Goal: Task Accomplishment & Management: Manage account settings

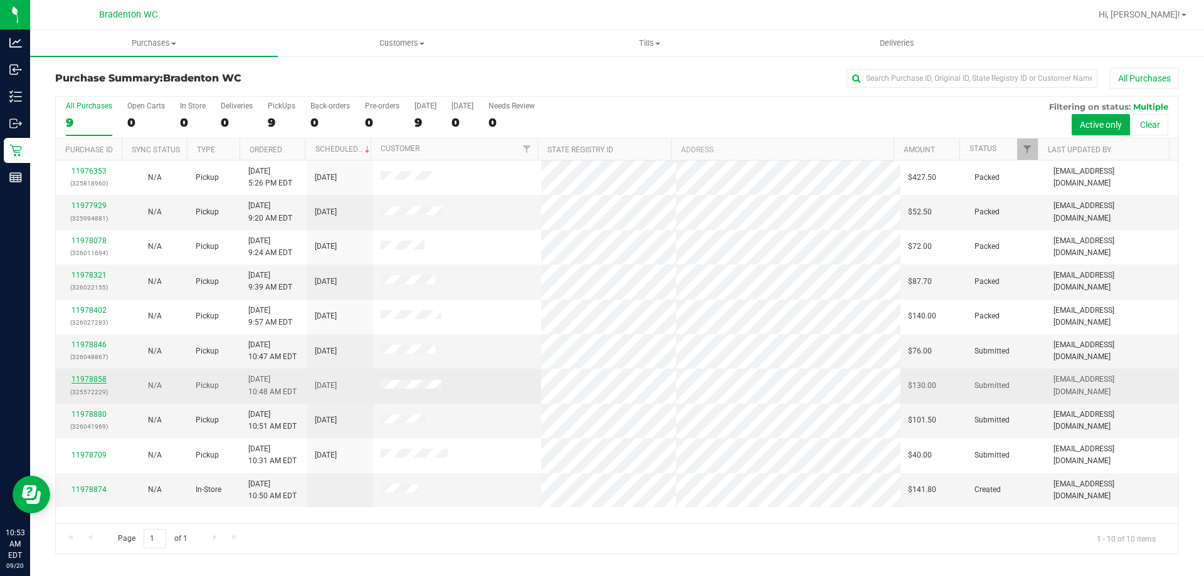
click at [97, 380] on link "11978858" at bounding box center [88, 379] width 35 height 9
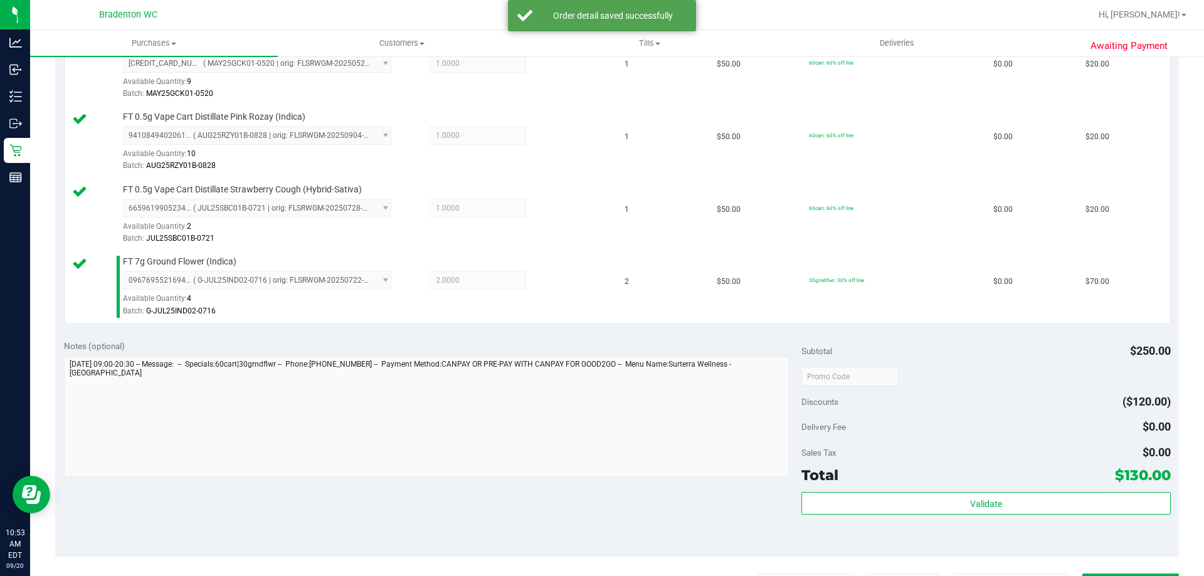
scroll to position [420, 0]
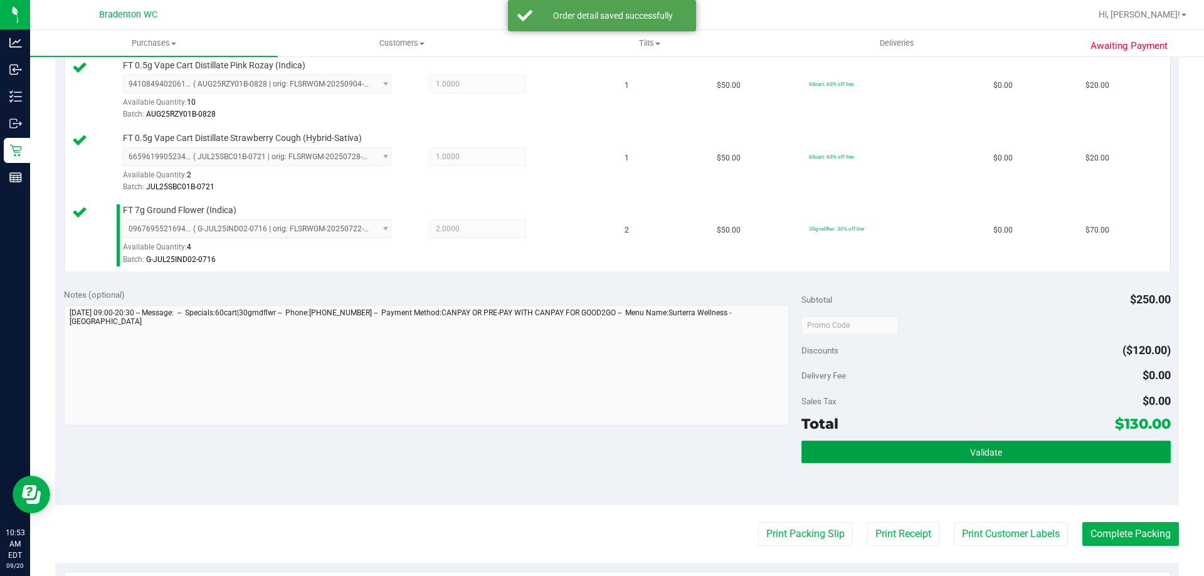
click at [865, 448] on button "Validate" at bounding box center [986, 452] width 369 height 23
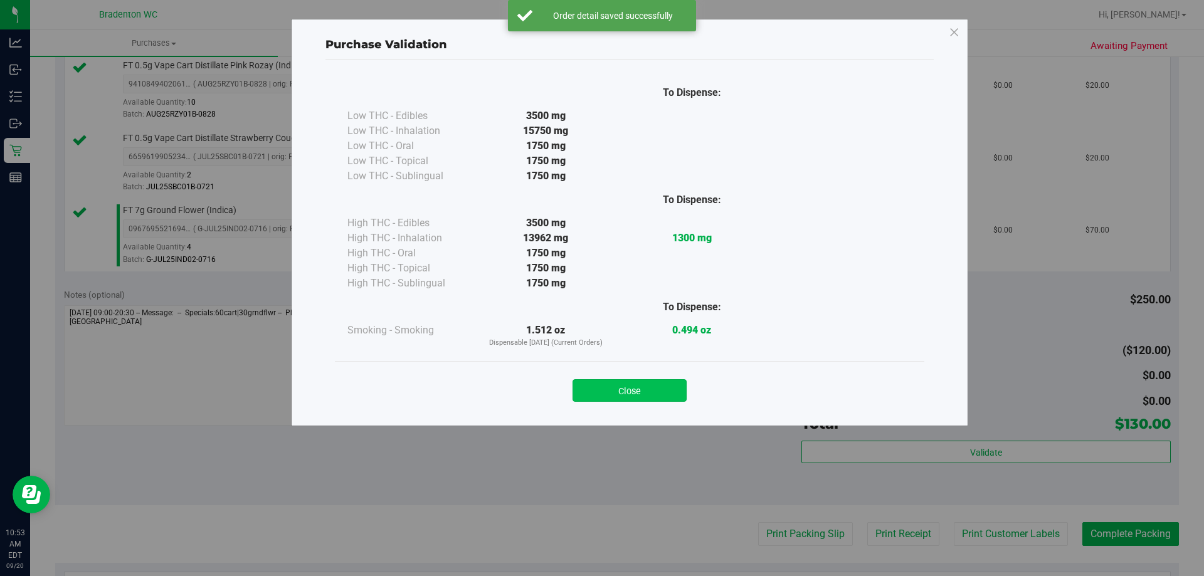
click at [600, 389] on button "Close" at bounding box center [630, 390] width 114 height 23
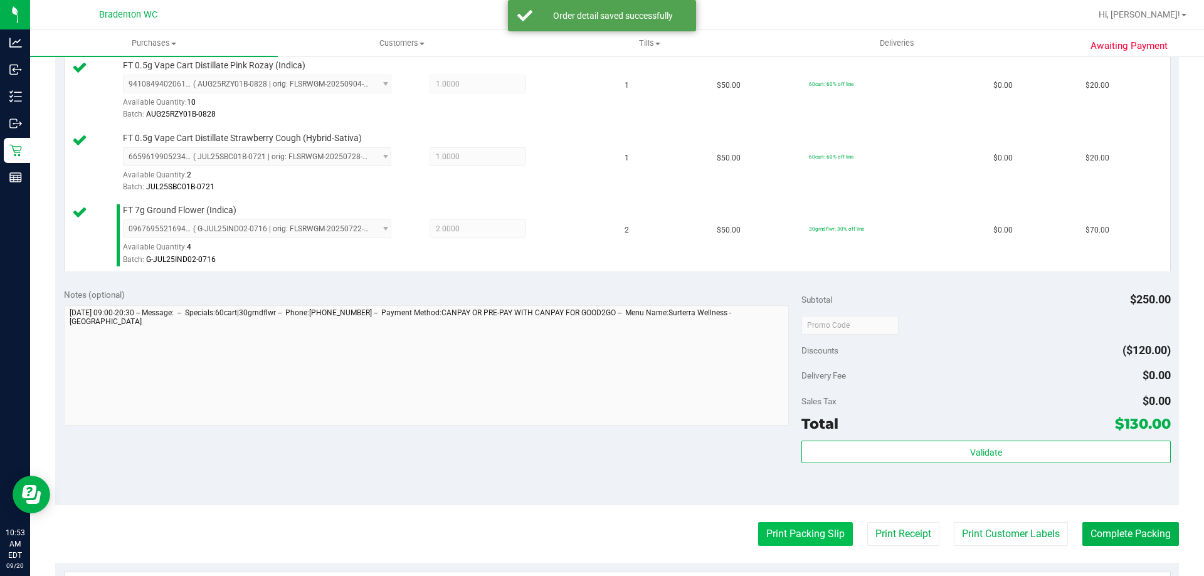
click at [785, 541] on button "Print Packing Slip" at bounding box center [805, 534] width 95 height 24
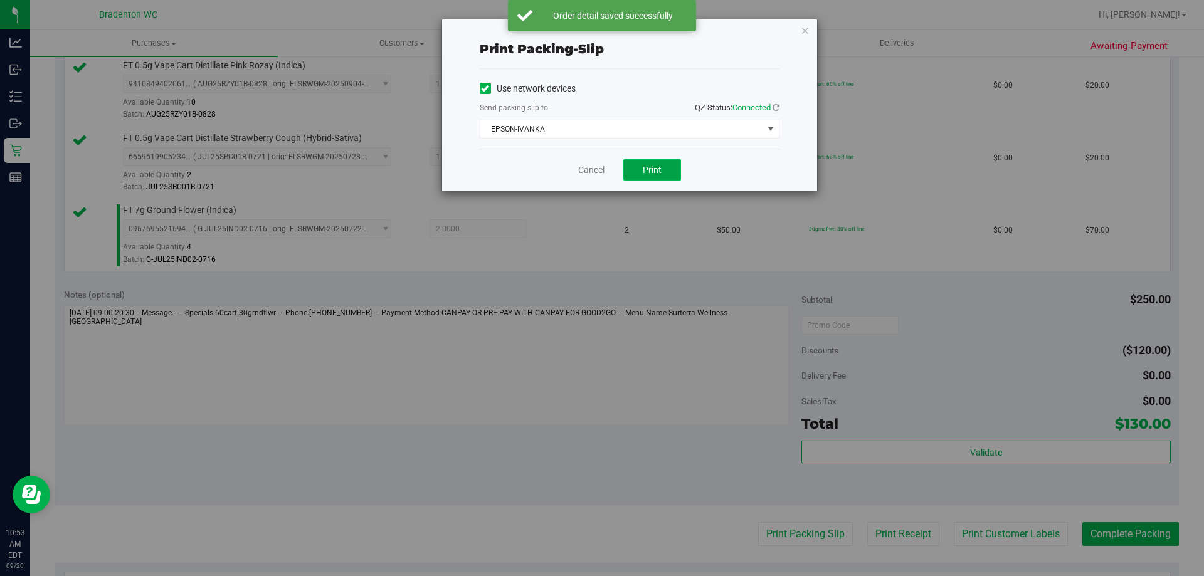
click at [643, 169] on span "Print" at bounding box center [652, 170] width 19 height 10
click at [595, 167] on link "Cancel" at bounding box center [591, 170] width 26 height 13
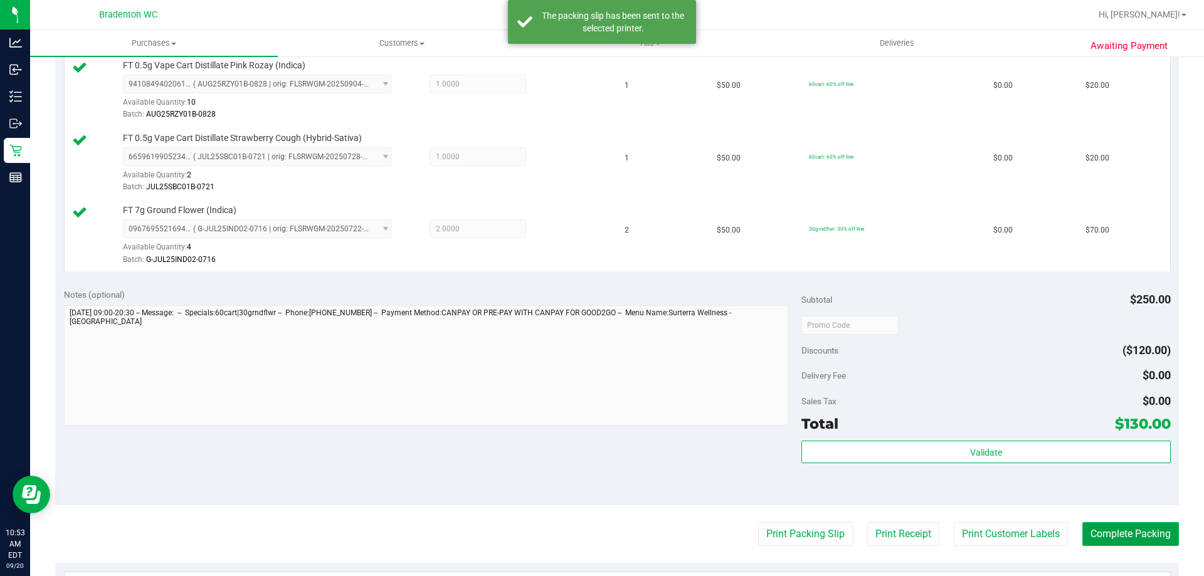
click at [1123, 540] on button "Complete Packing" at bounding box center [1130, 534] width 97 height 24
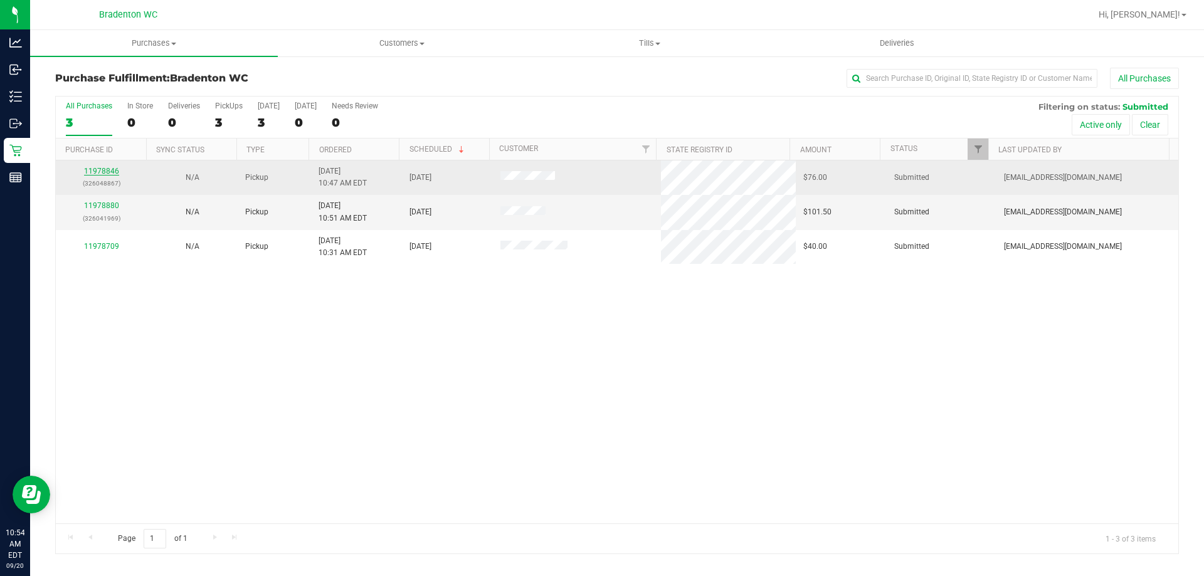
click at [105, 171] on link "11978846" at bounding box center [101, 171] width 35 height 9
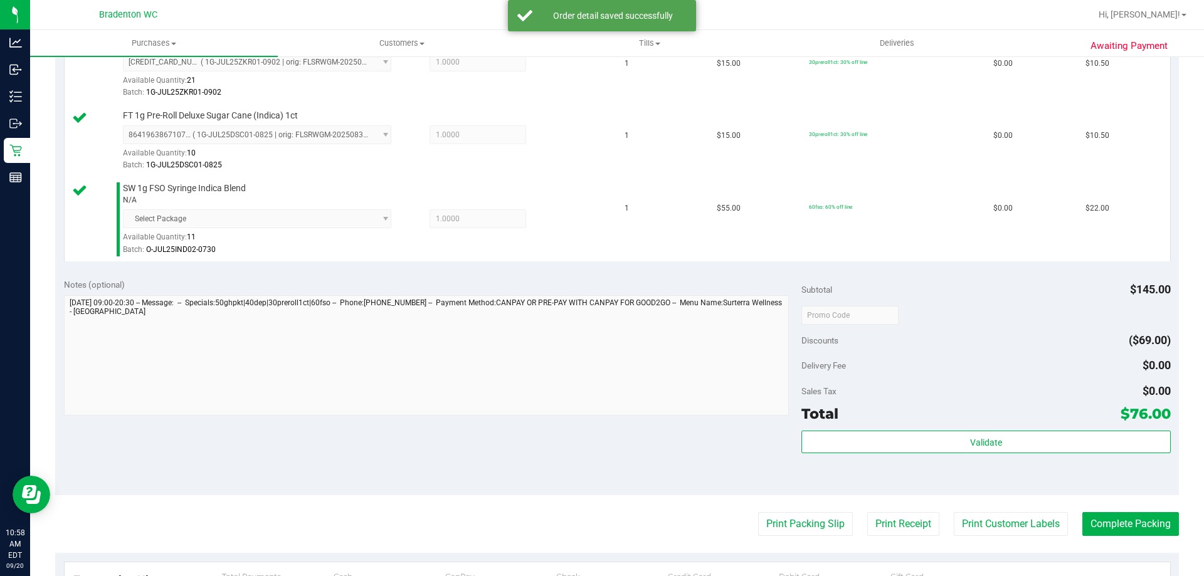
scroll to position [526, 0]
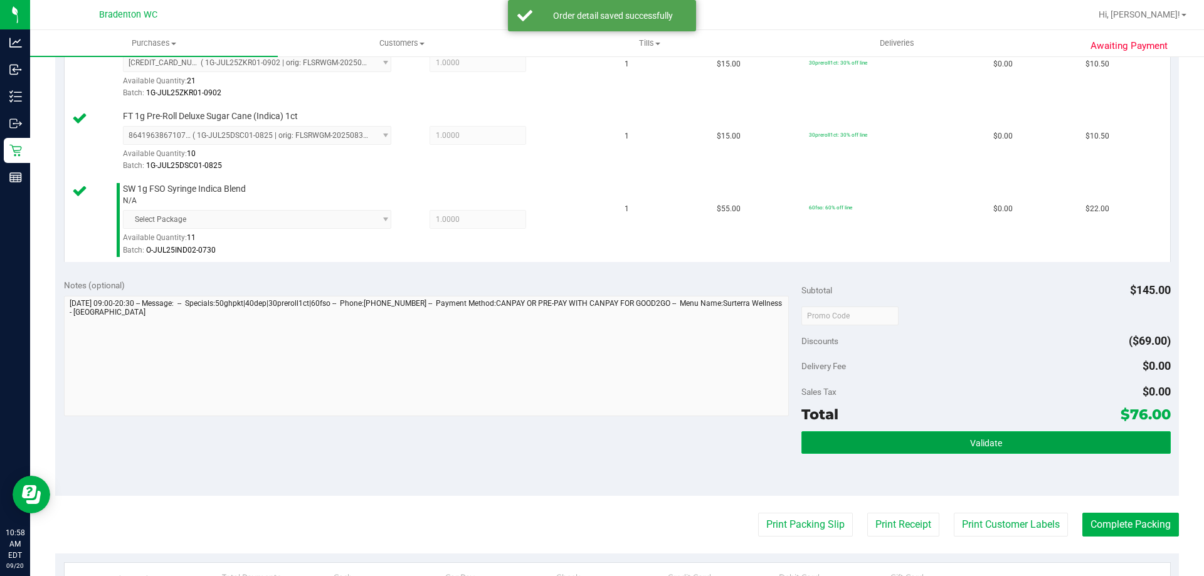
click at [895, 436] on button "Validate" at bounding box center [986, 442] width 369 height 23
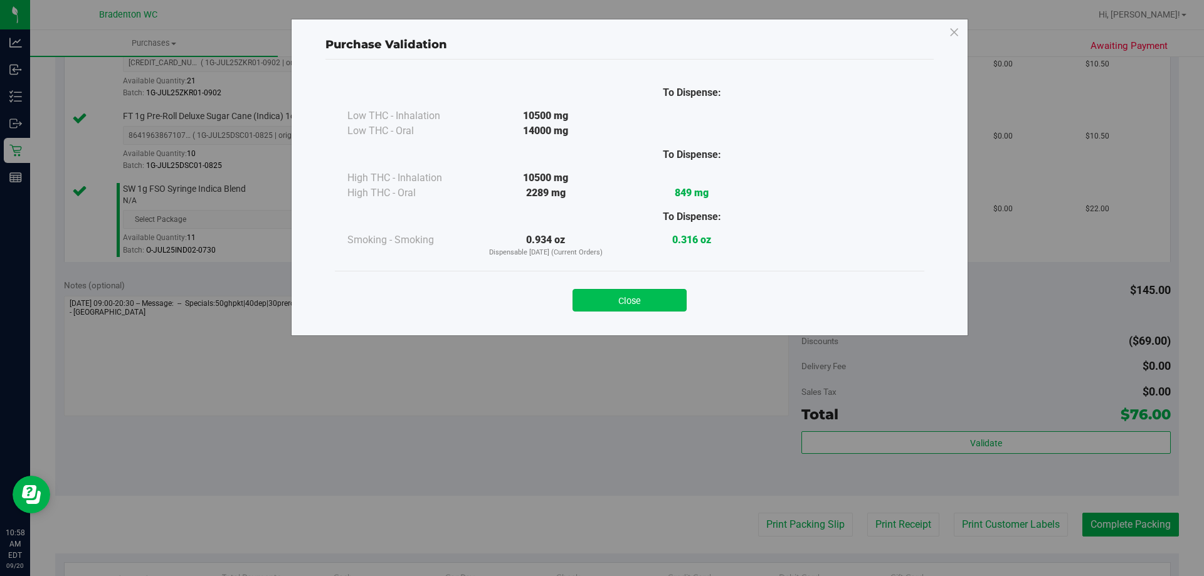
click at [666, 308] on button "Close" at bounding box center [630, 300] width 114 height 23
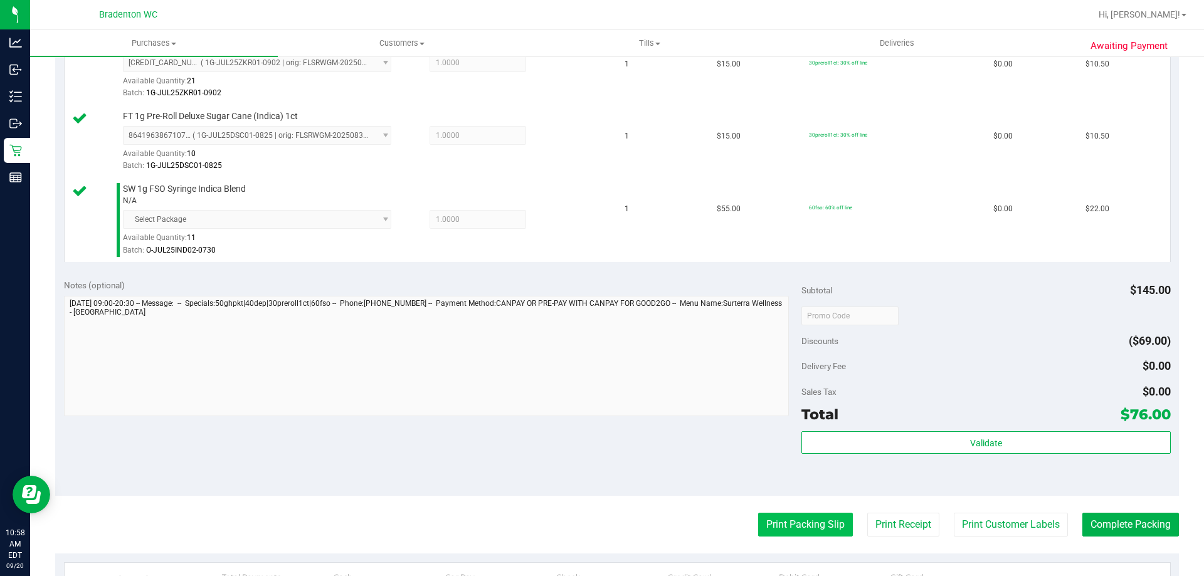
click at [806, 527] on button "Print Packing Slip" at bounding box center [805, 525] width 95 height 24
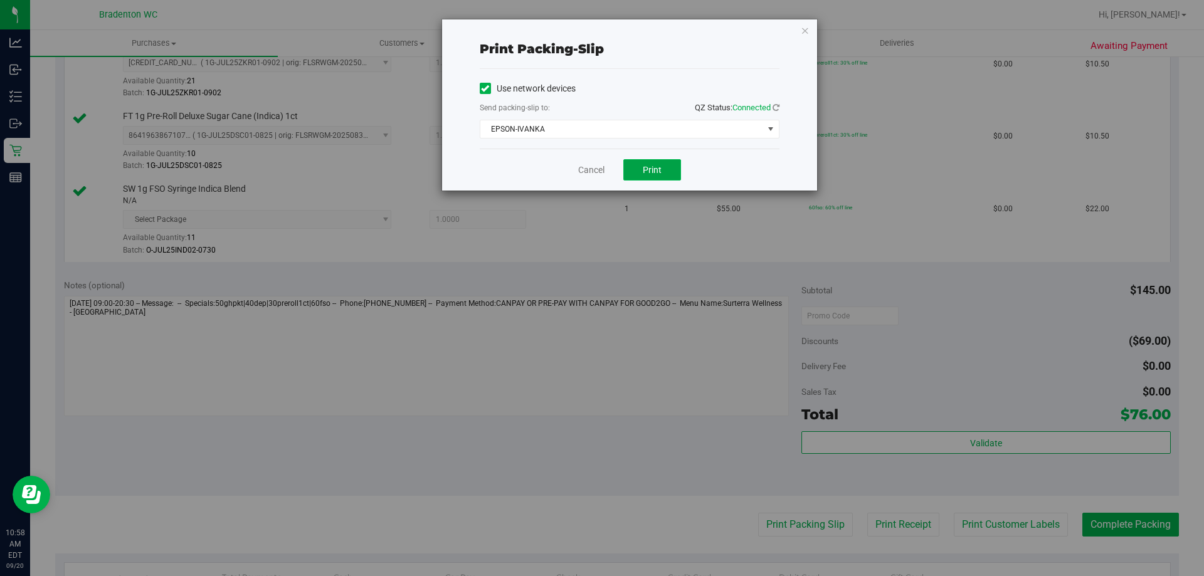
click at [645, 167] on span "Print" at bounding box center [652, 170] width 19 height 10
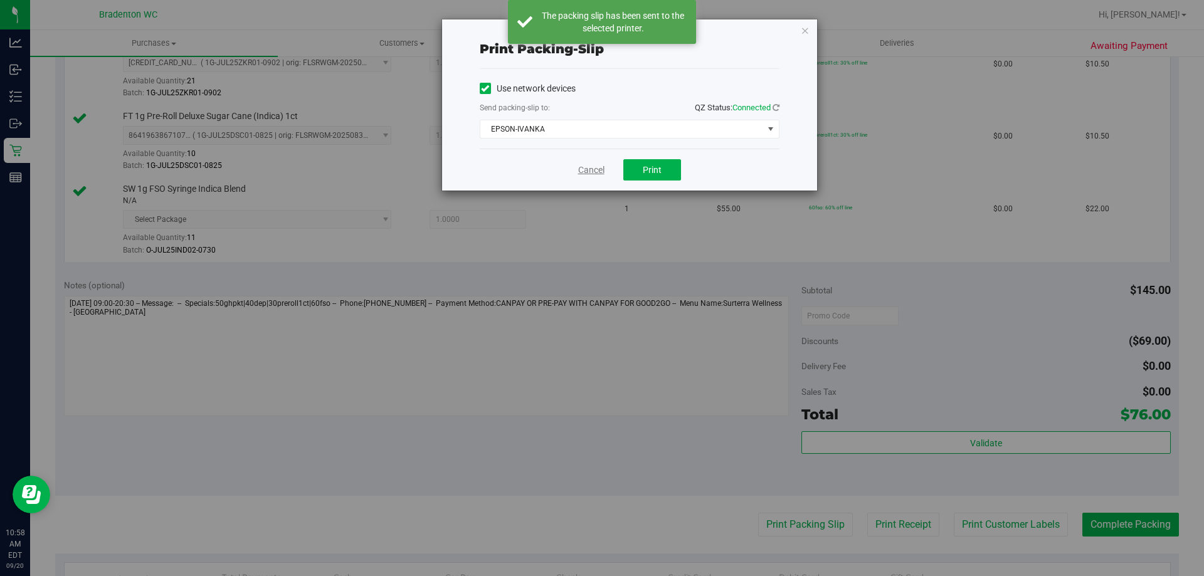
click at [596, 171] on link "Cancel" at bounding box center [591, 170] width 26 height 13
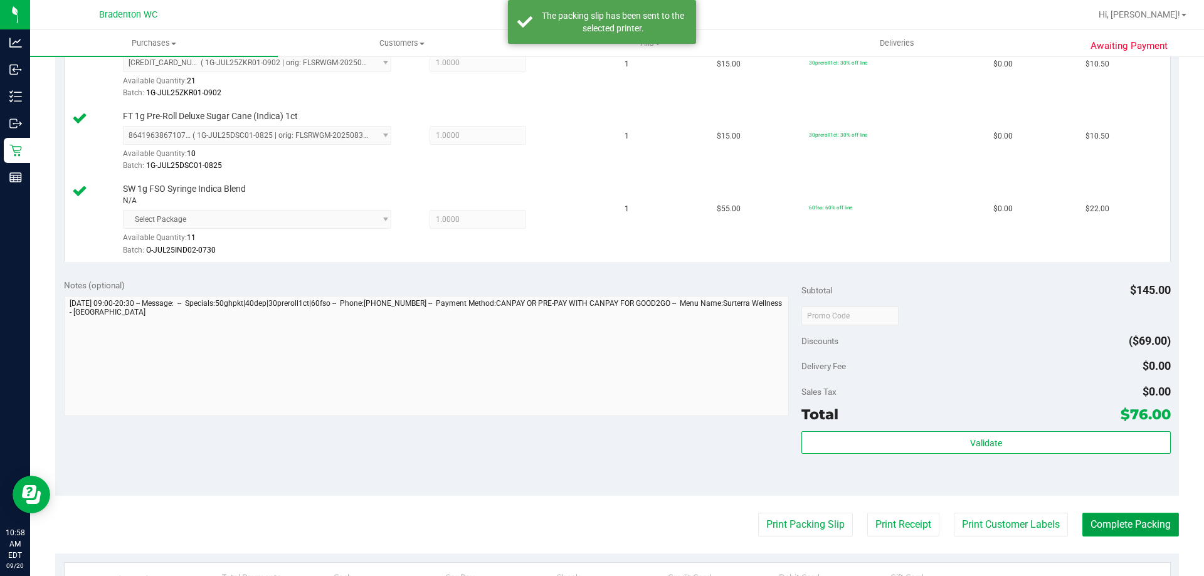
click at [1116, 527] on button "Complete Packing" at bounding box center [1130, 525] width 97 height 24
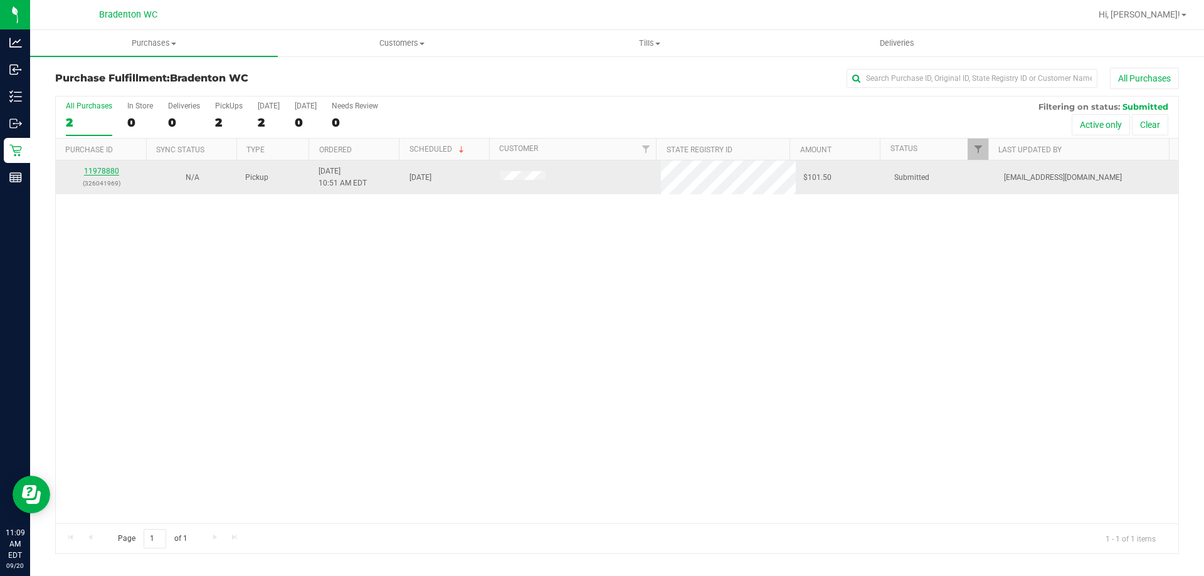
click at [105, 167] on link "11978880" at bounding box center [101, 171] width 35 height 9
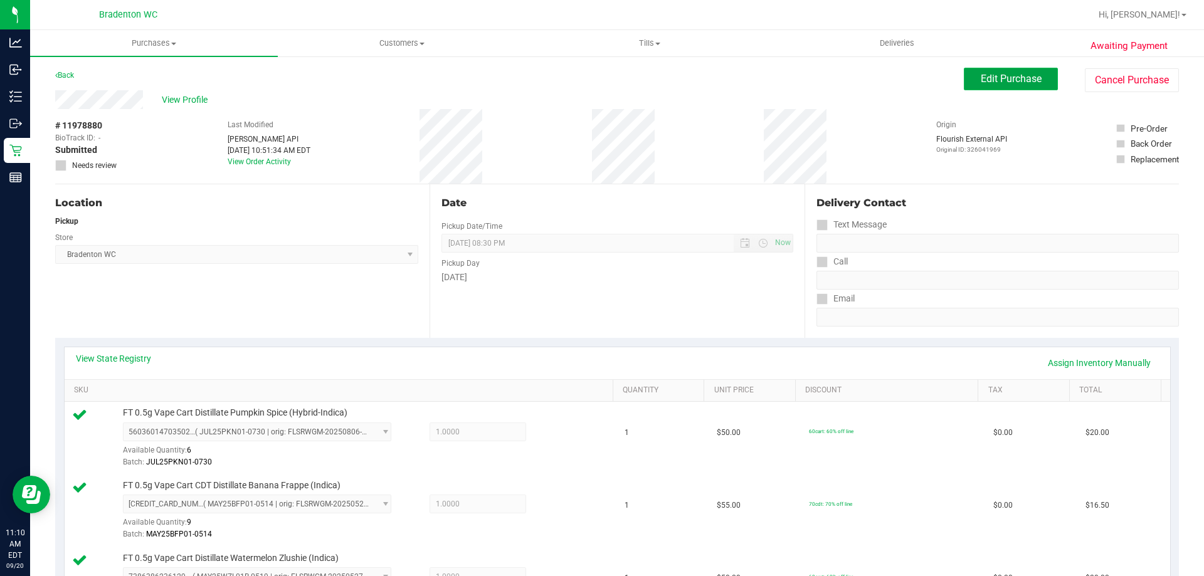
click at [1007, 78] on span "Edit Purchase" at bounding box center [1011, 79] width 61 height 12
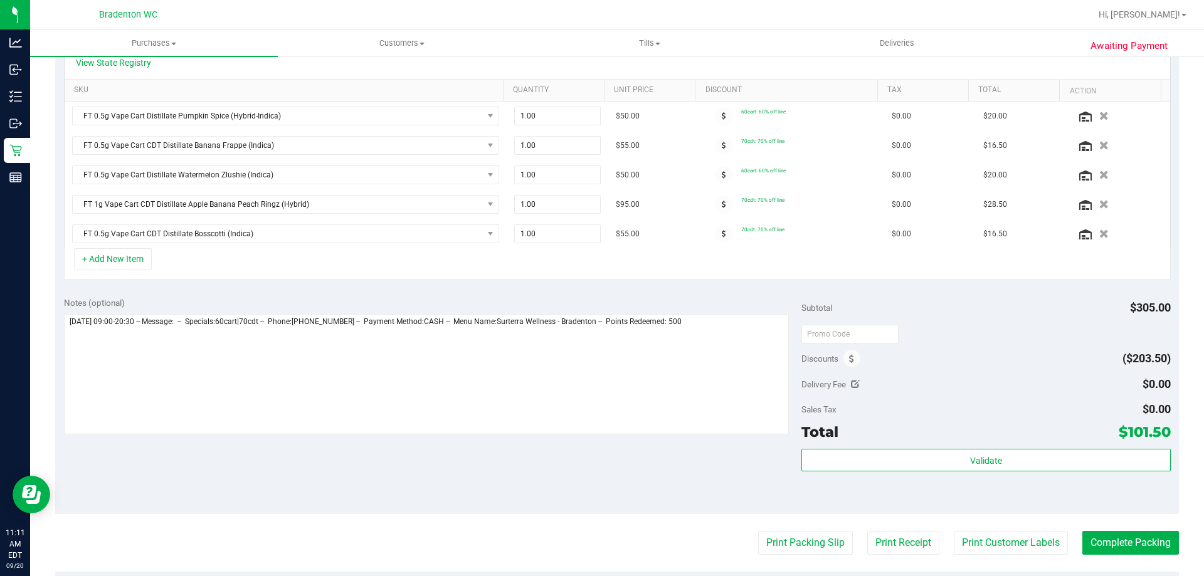
scroll to position [308, 0]
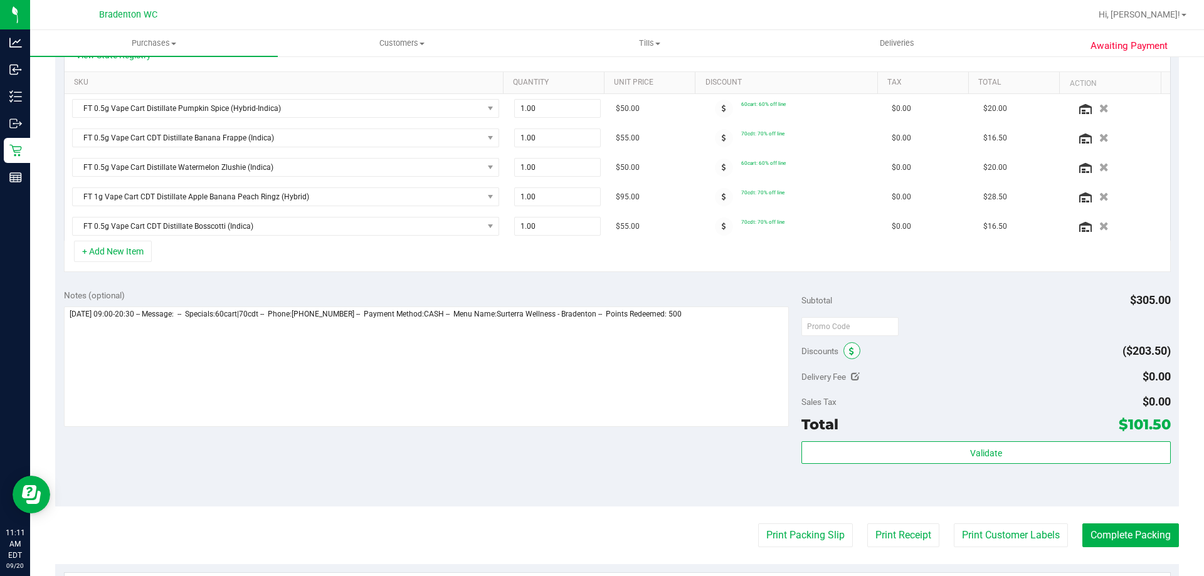
click at [849, 351] on icon at bounding box center [851, 351] width 5 height 9
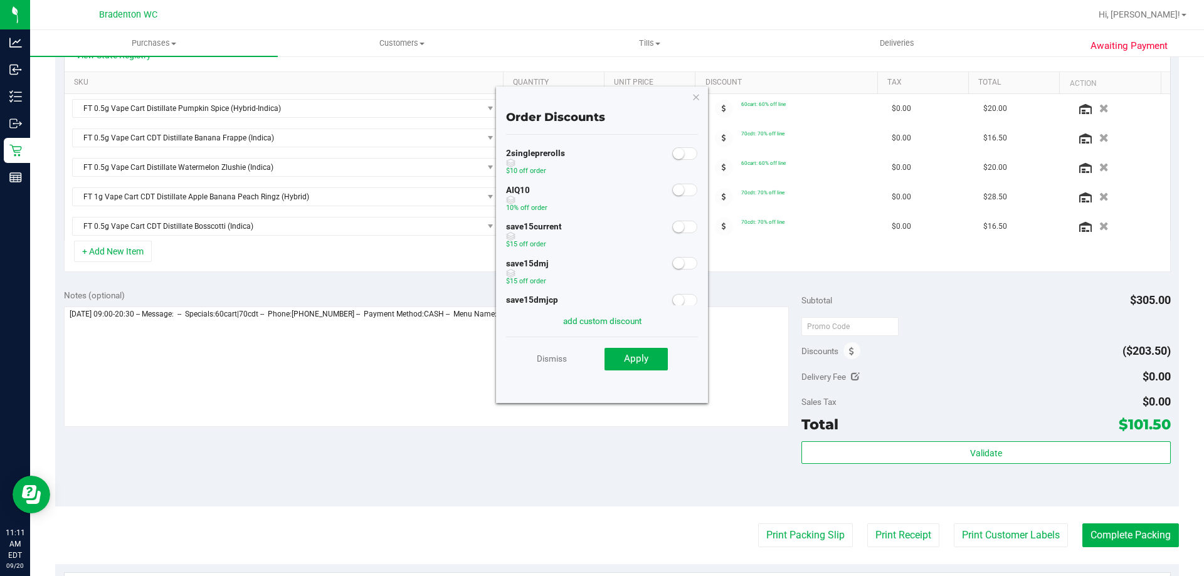
click at [673, 191] on small at bounding box center [678, 189] width 11 height 11
click at [654, 359] on button "Apply" at bounding box center [636, 359] width 63 height 23
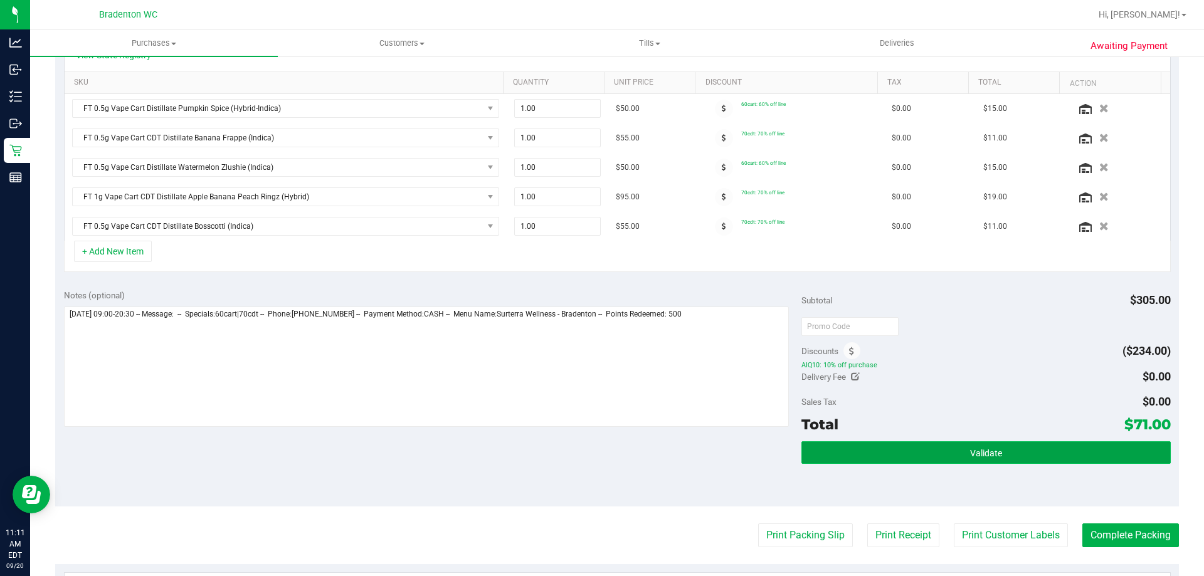
click at [1032, 451] on button "Validate" at bounding box center [986, 453] width 369 height 23
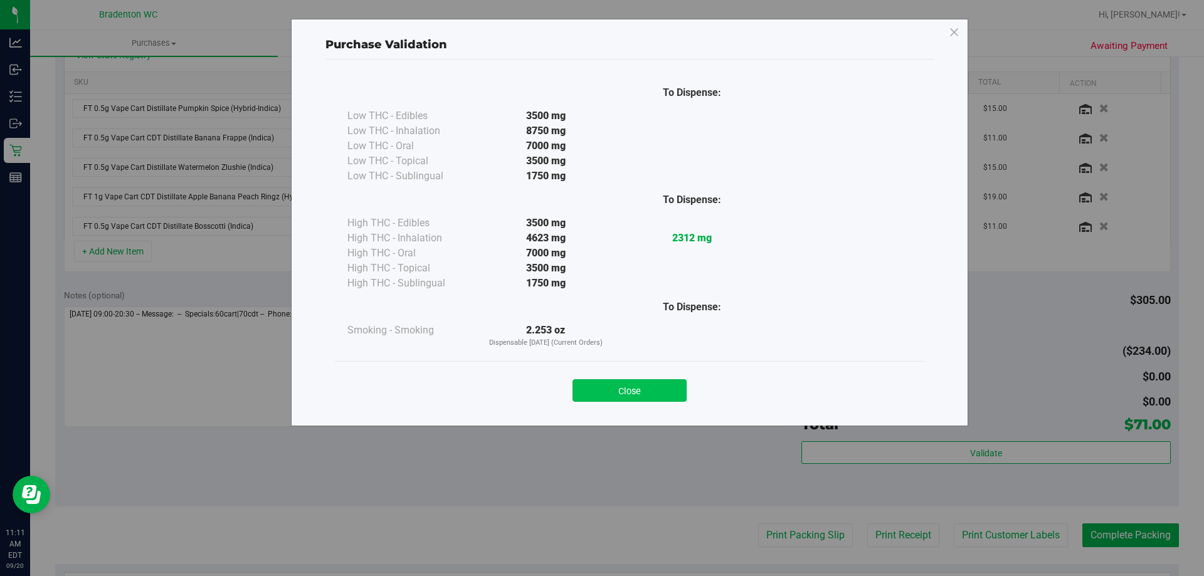
click at [649, 389] on button "Close" at bounding box center [630, 390] width 114 height 23
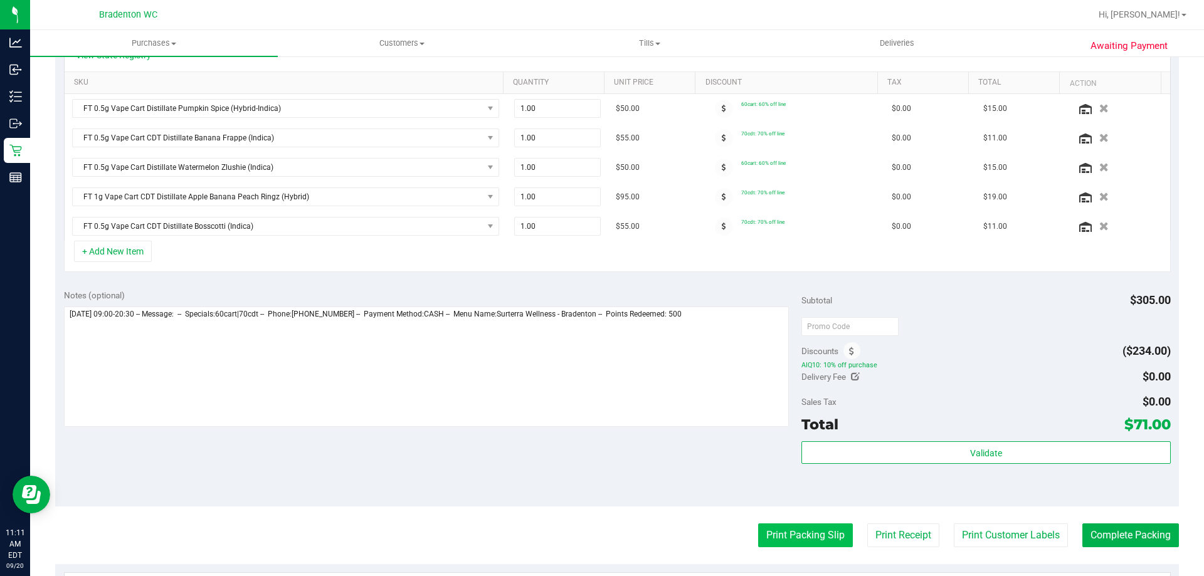
click at [800, 537] on button "Print Packing Slip" at bounding box center [805, 536] width 95 height 24
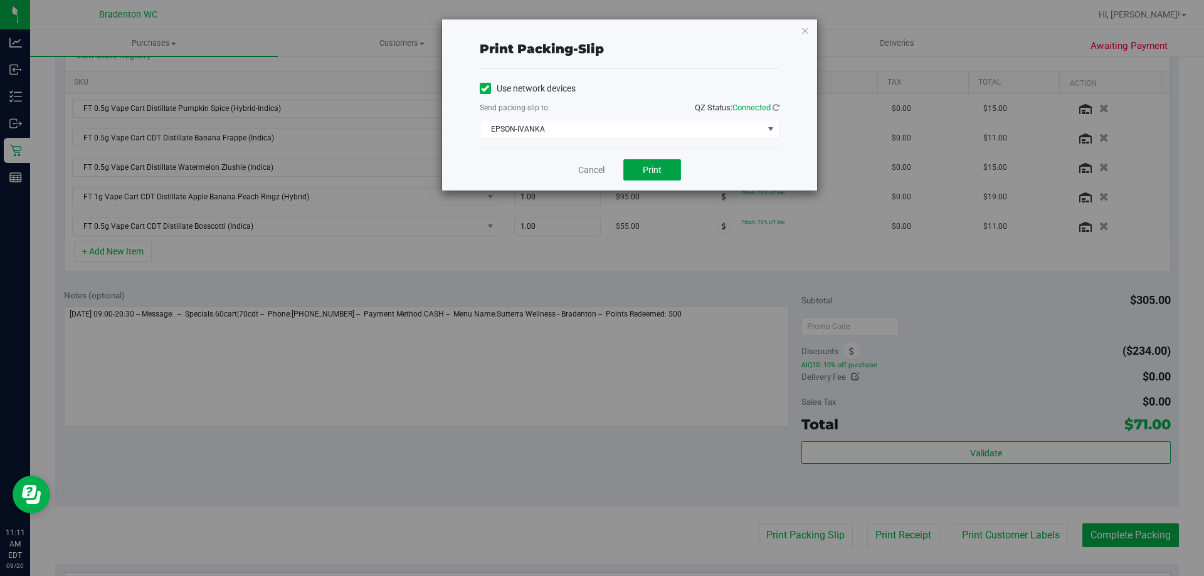
click at [648, 178] on button "Print" at bounding box center [652, 169] width 58 height 21
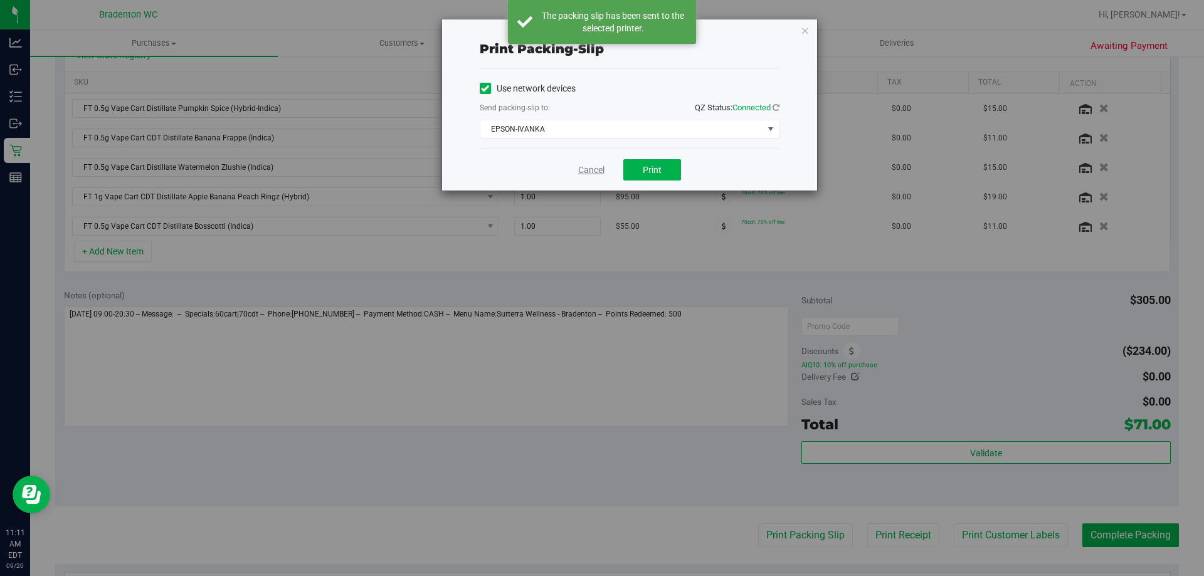
click at [591, 174] on link "Cancel" at bounding box center [591, 170] width 26 height 13
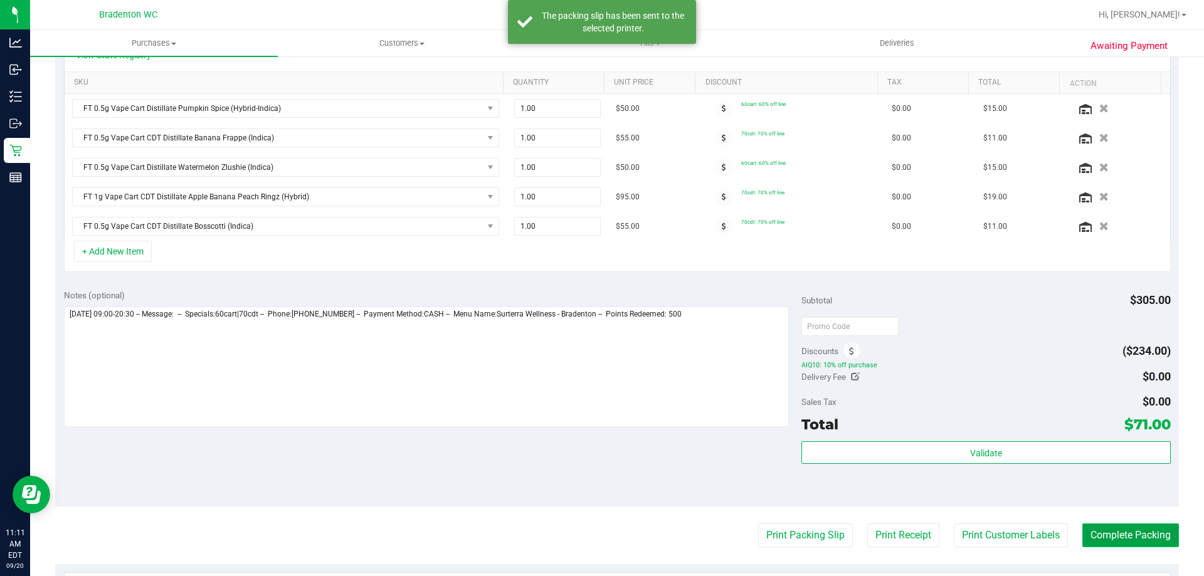
click at [1140, 542] on button "Complete Packing" at bounding box center [1130, 536] width 97 height 24
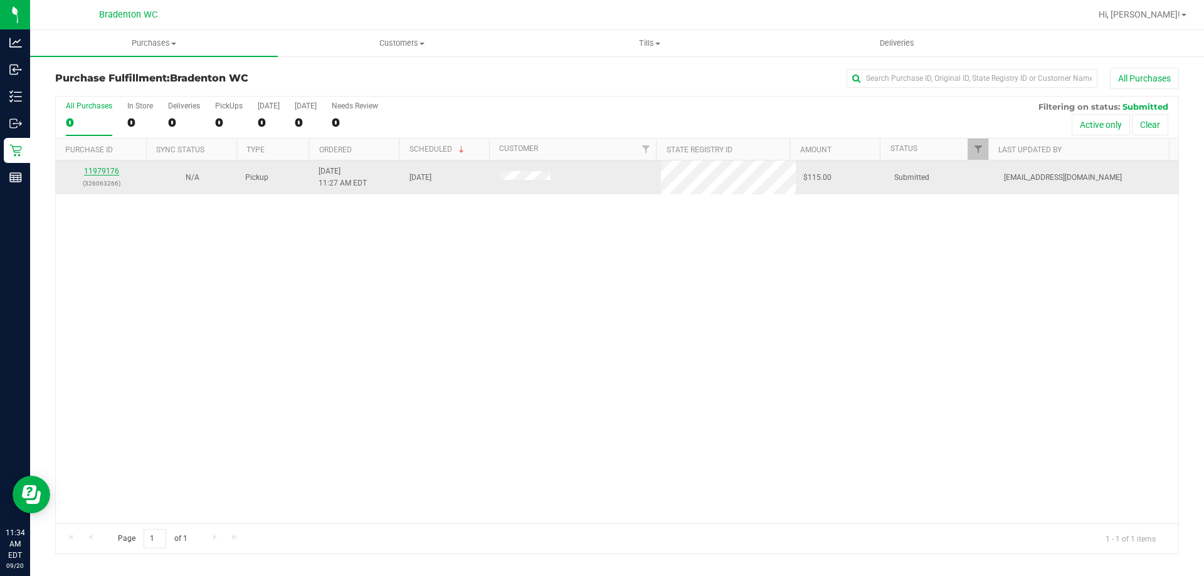
click at [93, 173] on link "11979176" at bounding box center [101, 171] width 35 height 9
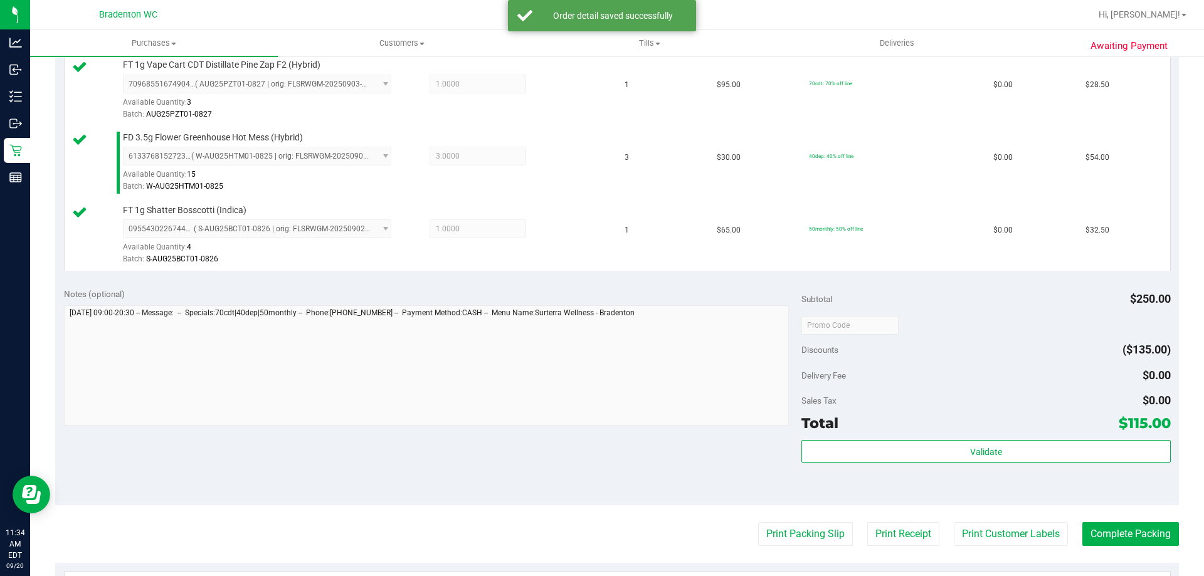
scroll to position [357, 0]
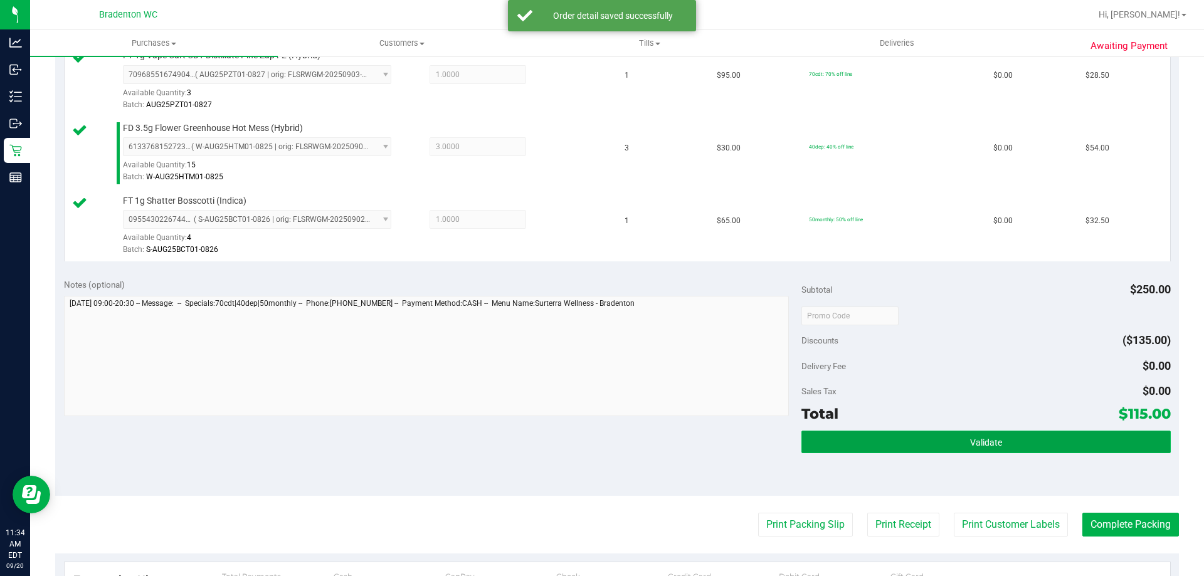
click at [907, 451] on button "Validate" at bounding box center [986, 442] width 369 height 23
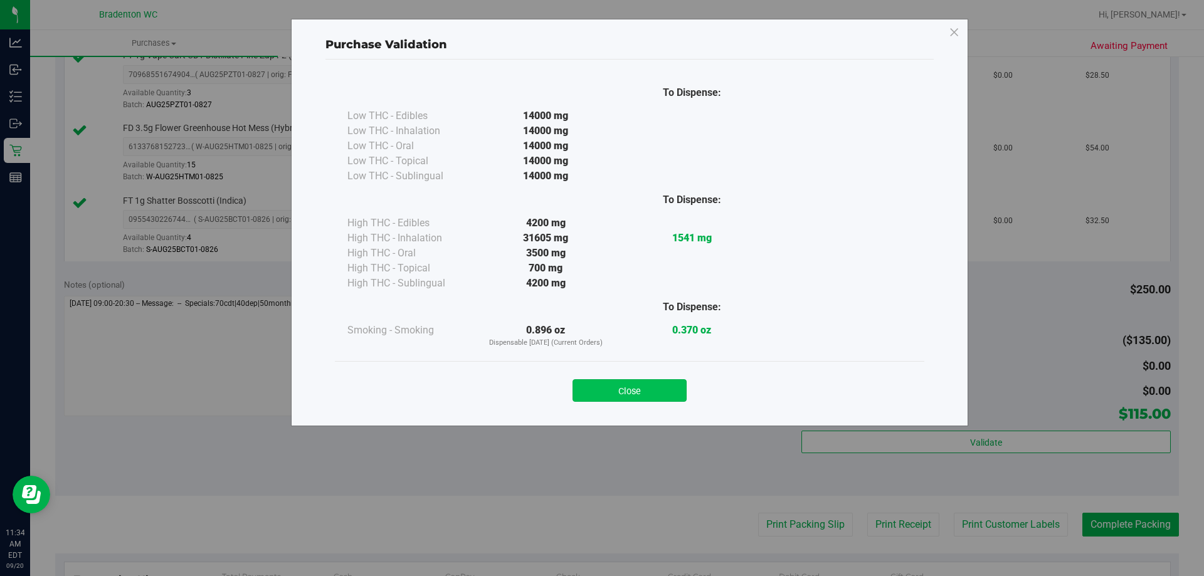
click at [662, 398] on button "Close" at bounding box center [630, 390] width 114 height 23
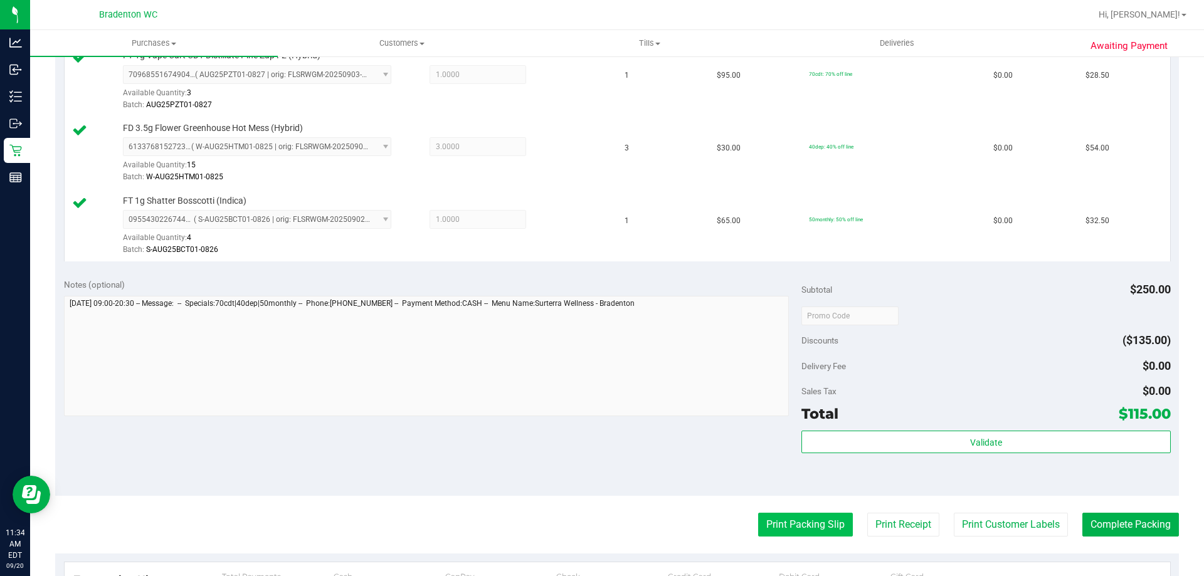
click at [795, 527] on button "Print Packing Slip" at bounding box center [805, 525] width 95 height 24
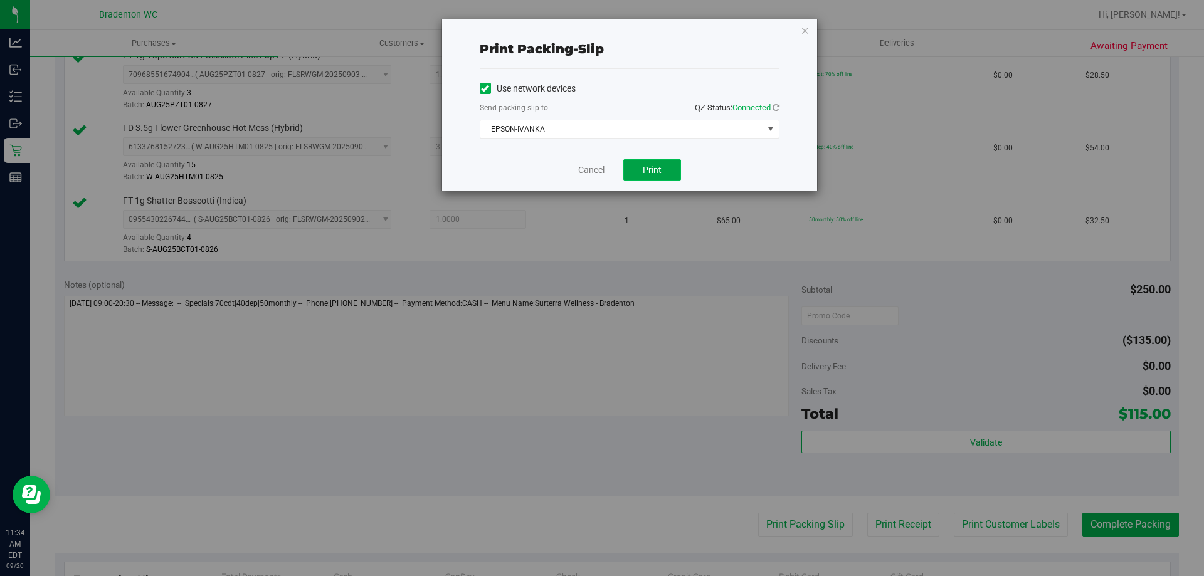
click at [662, 176] on button "Print" at bounding box center [652, 169] width 58 height 21
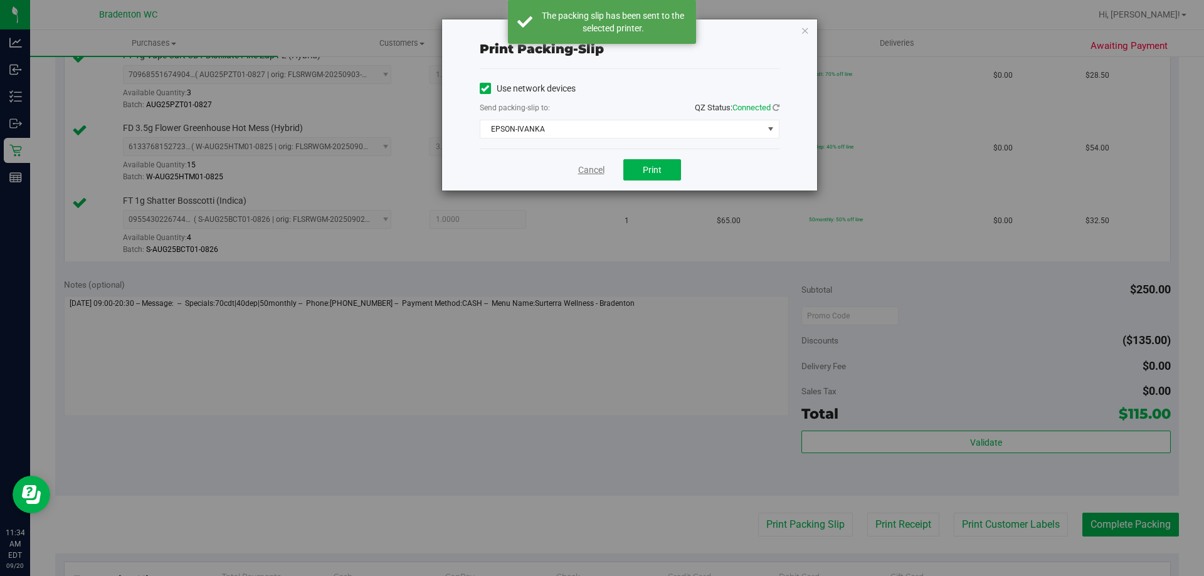
click at [589, 167] on link "Cancel" at bounding box center [591, 170] width 26 height 13
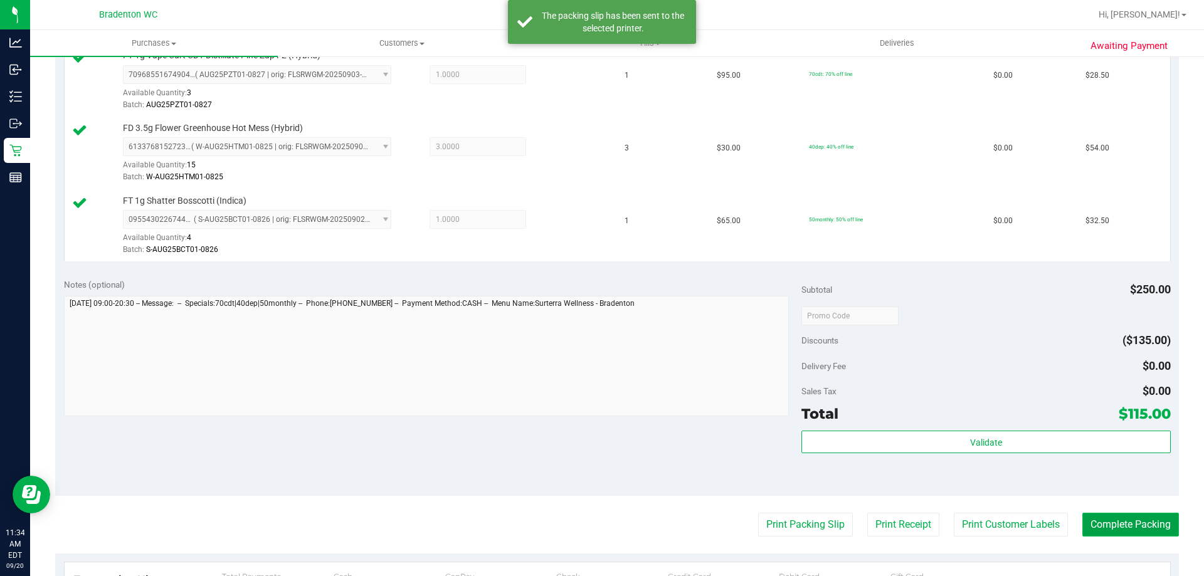
click at [1113, 532] on button "Complete Packing" at bounding box center [1130, 525] width 97 height 24
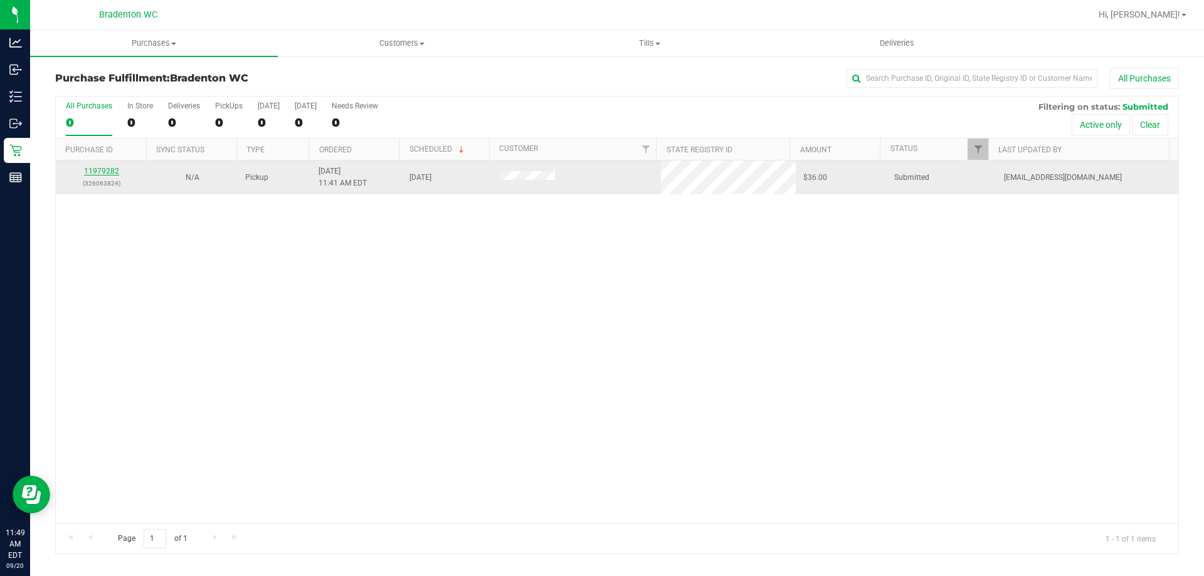
click at [107, 175] on link "11979282" at bounding box center [101, 171] width 35 height 9
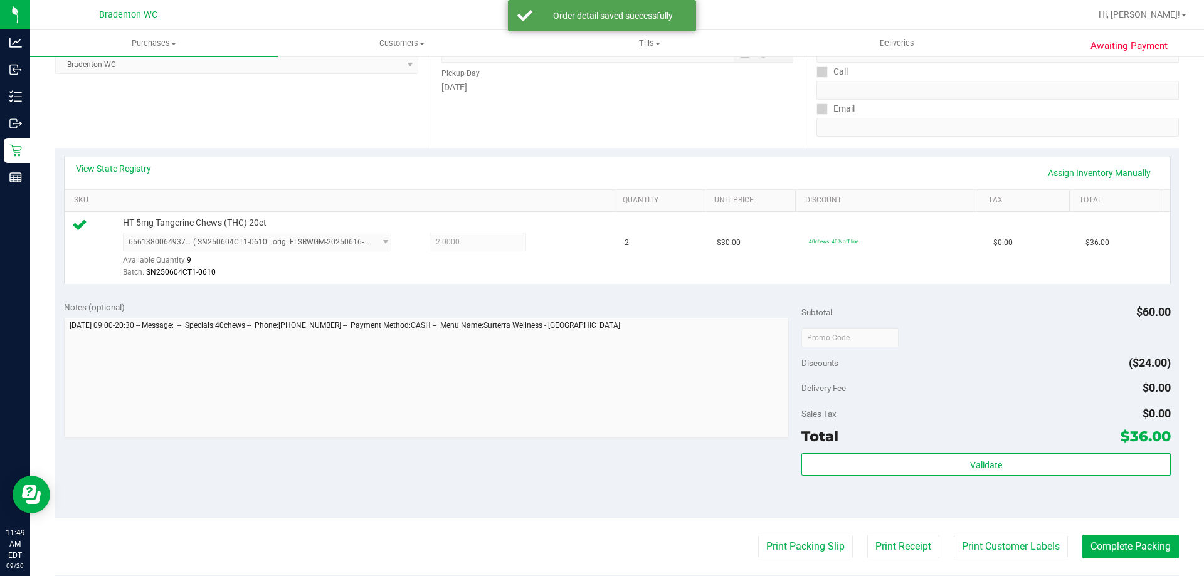
scroll to position [191, 0]
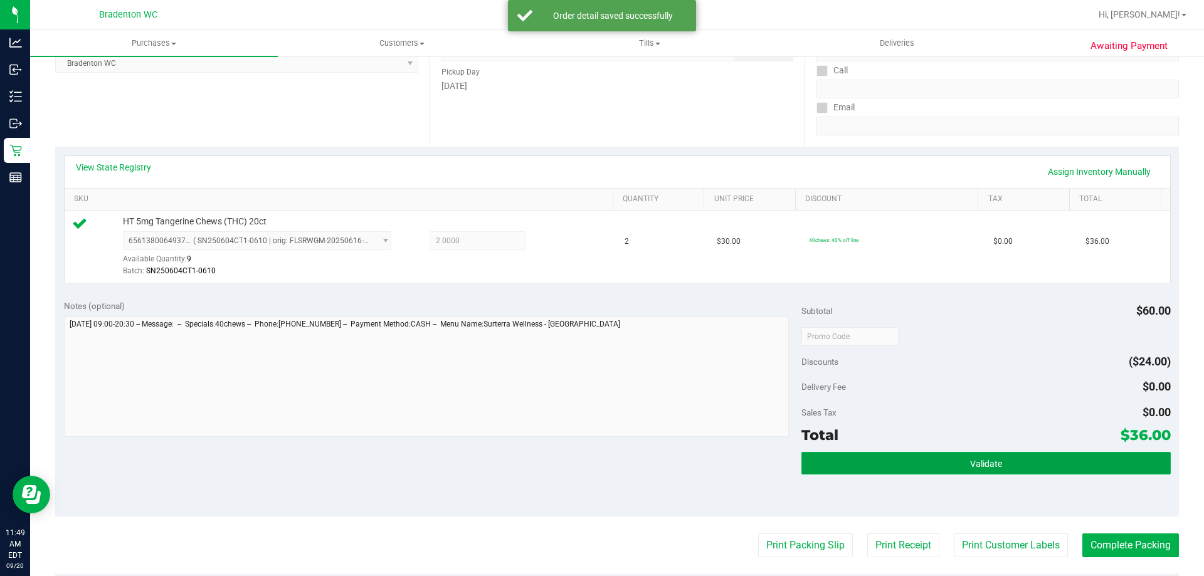
click at [885, 463] on button "Validate" at bounding box center [986, 463] width 369 height 23
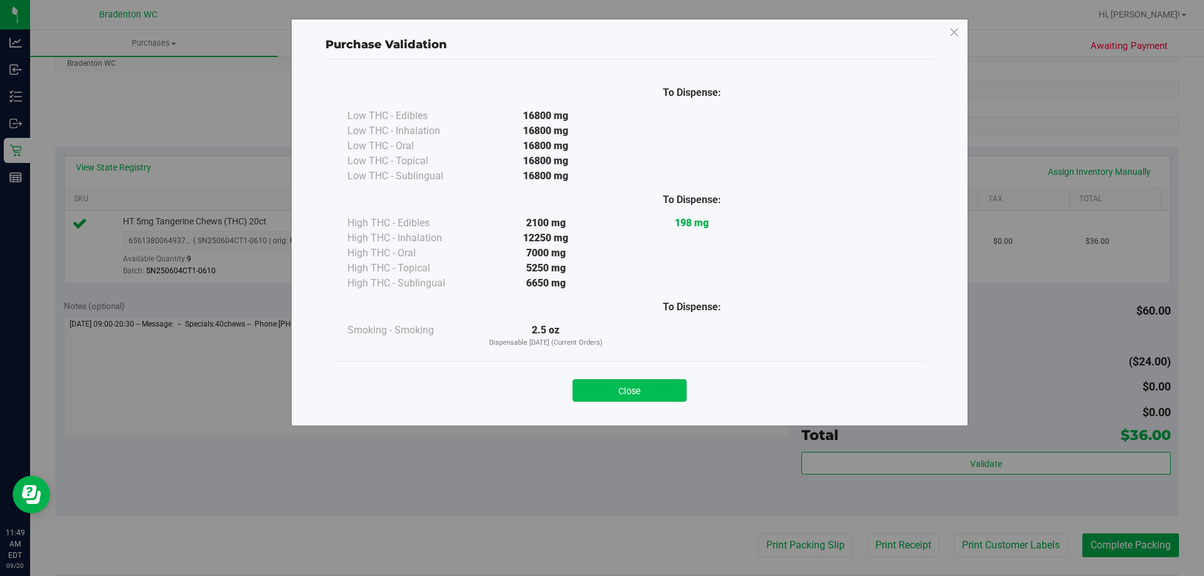
click at [627, 394] on button "Close" at bounding box center [630, 390] width 114 height 23
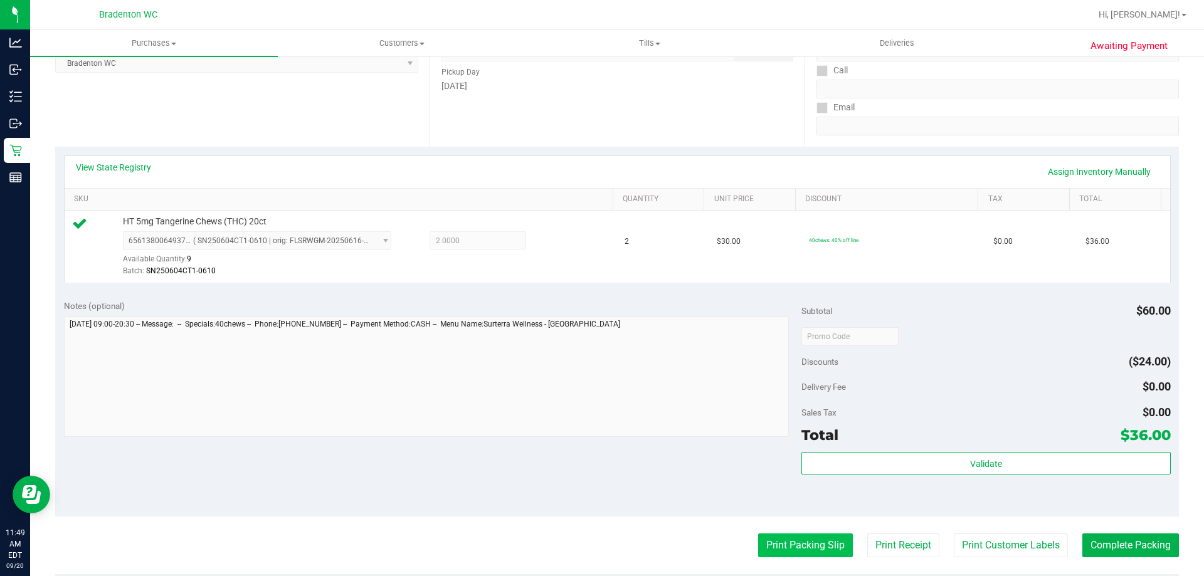
click at [771, 548] on button "Print Packing Slip" at bounding box center [805, 546] width 95 height 24
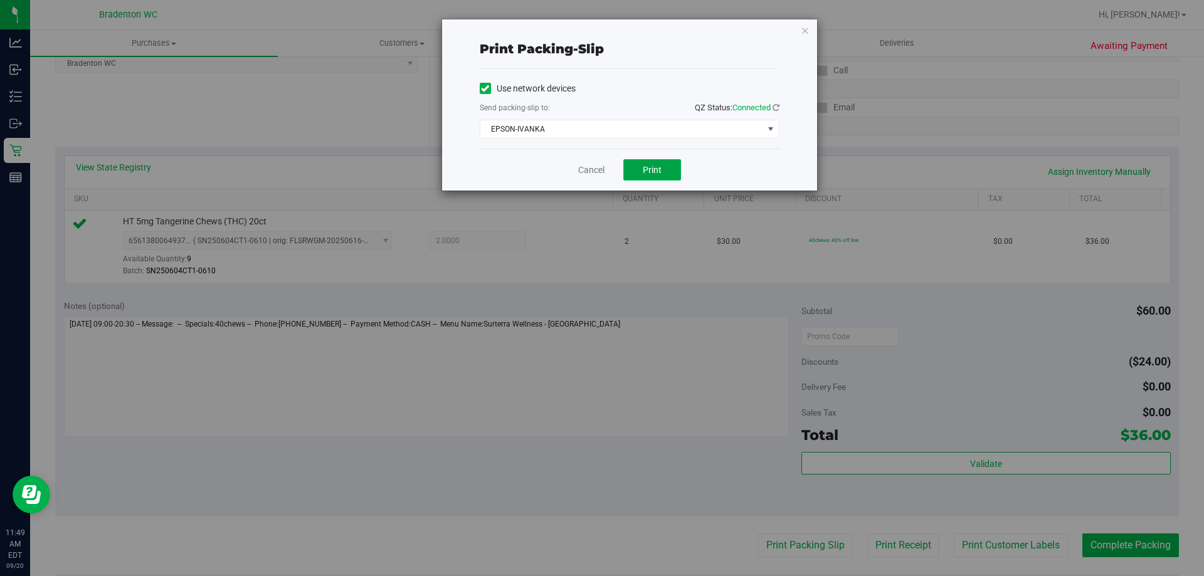
click at [648, 166] on span "Print" at bounding box center [652, 170] width 19 height 10
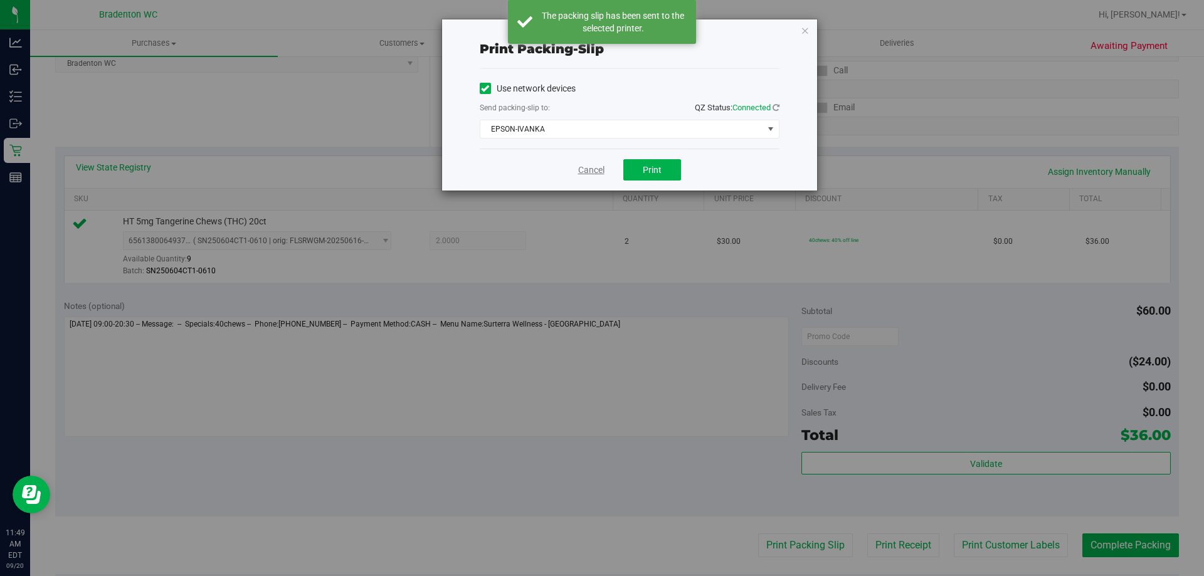
click at [593, 167] on link "Cancel" at bounding box center [591, 170] width 26 height 13
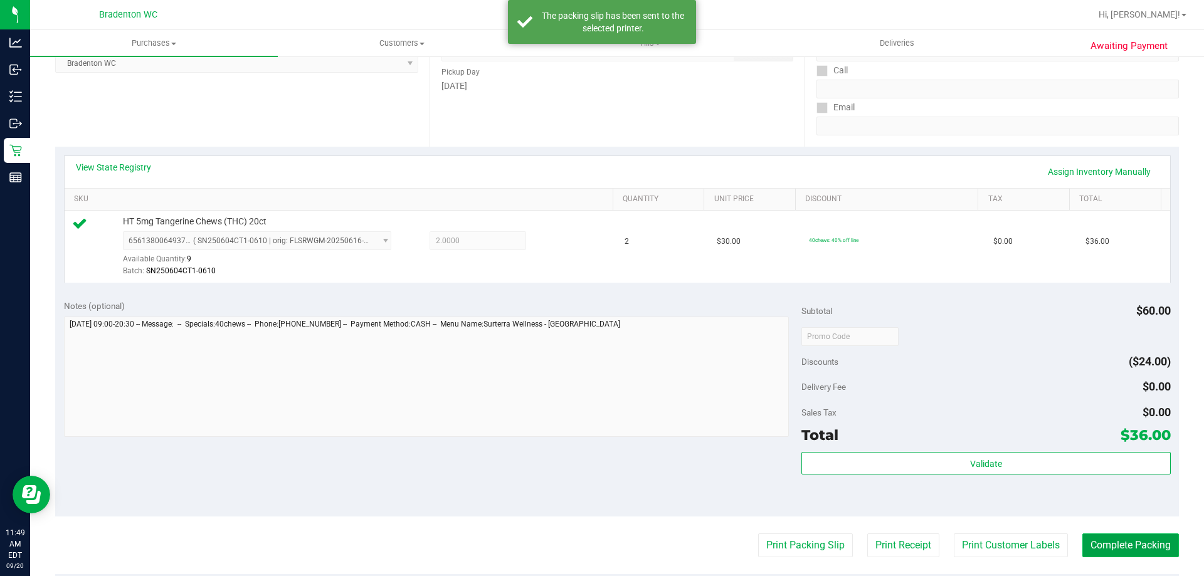
click at [1106, 553] on button "Complete Packing" at bounding box center [1130, 546] width 97 height 24
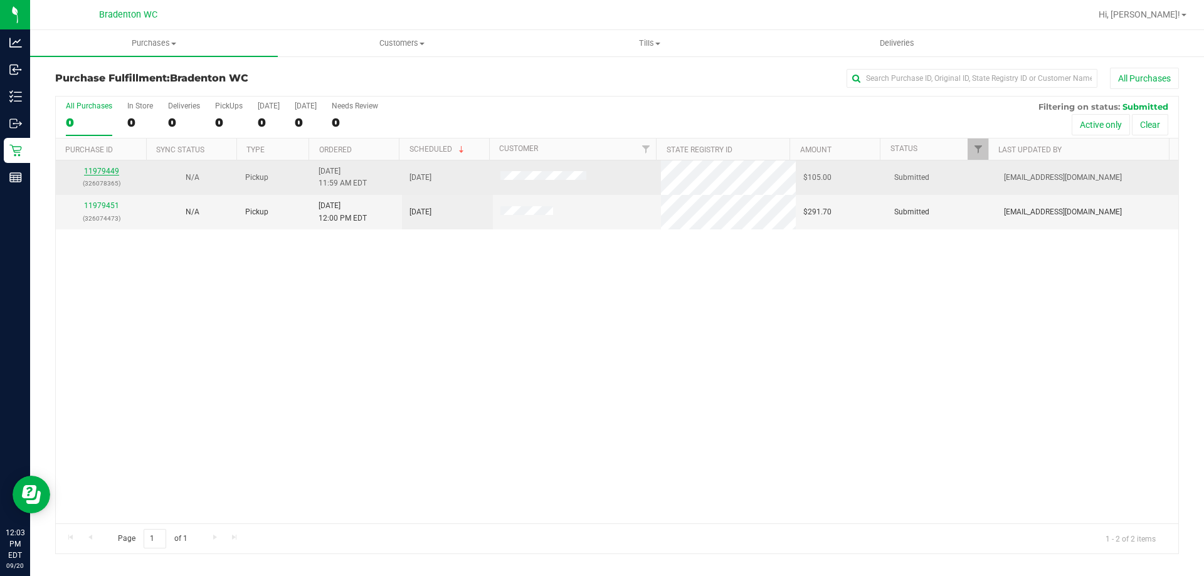
click at [108, 169] on link "11979449" at bounding box center [101, 171] width 35 height 9
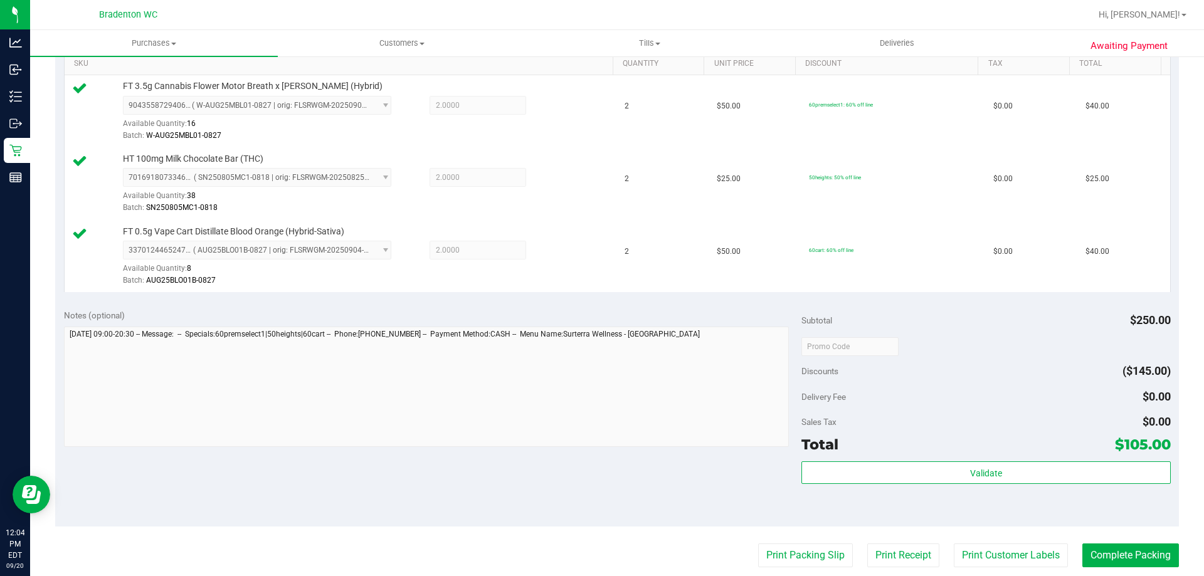
scroll to position [353, 0]
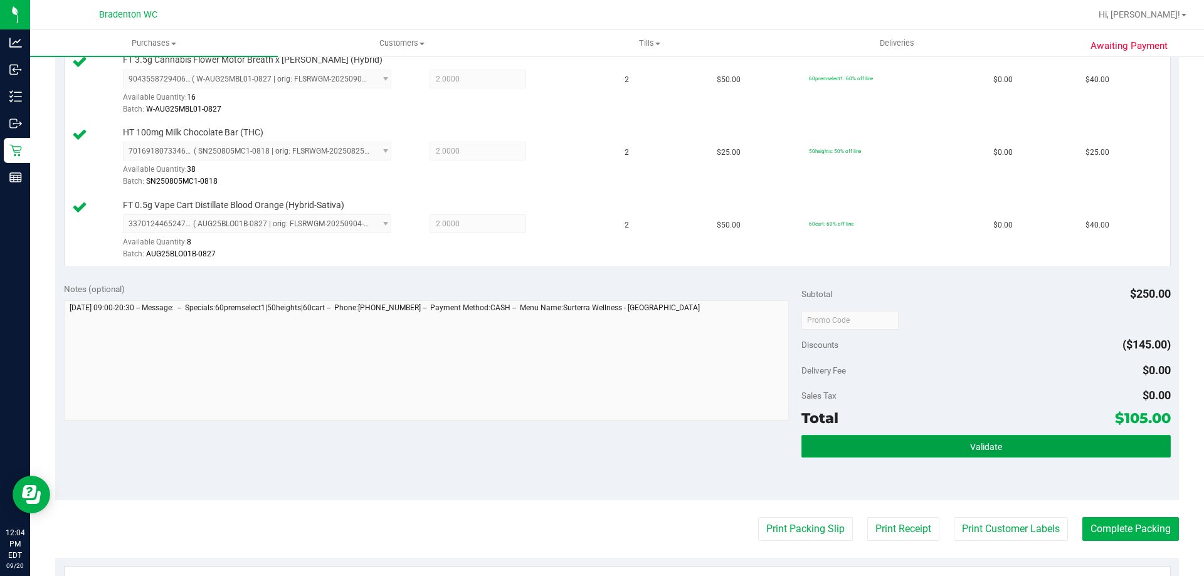
click at [852, 448] on button "Validate" at bounding box center [986, 446] width 369 height 23
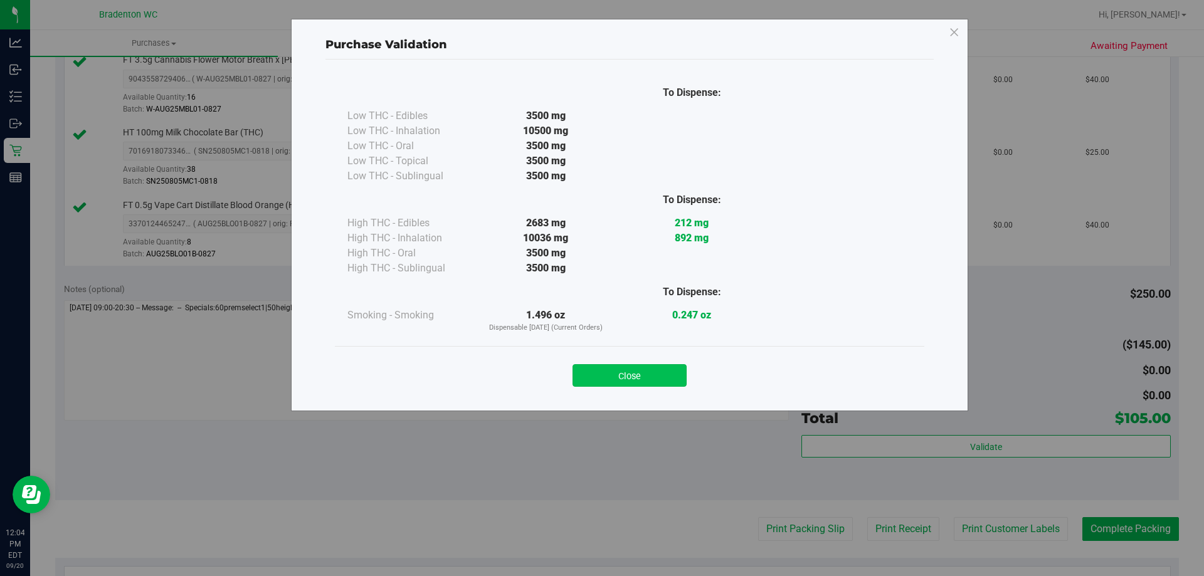
click at [651, 385] on button "Close" at bounding box center [630, 375] width 114 height 23
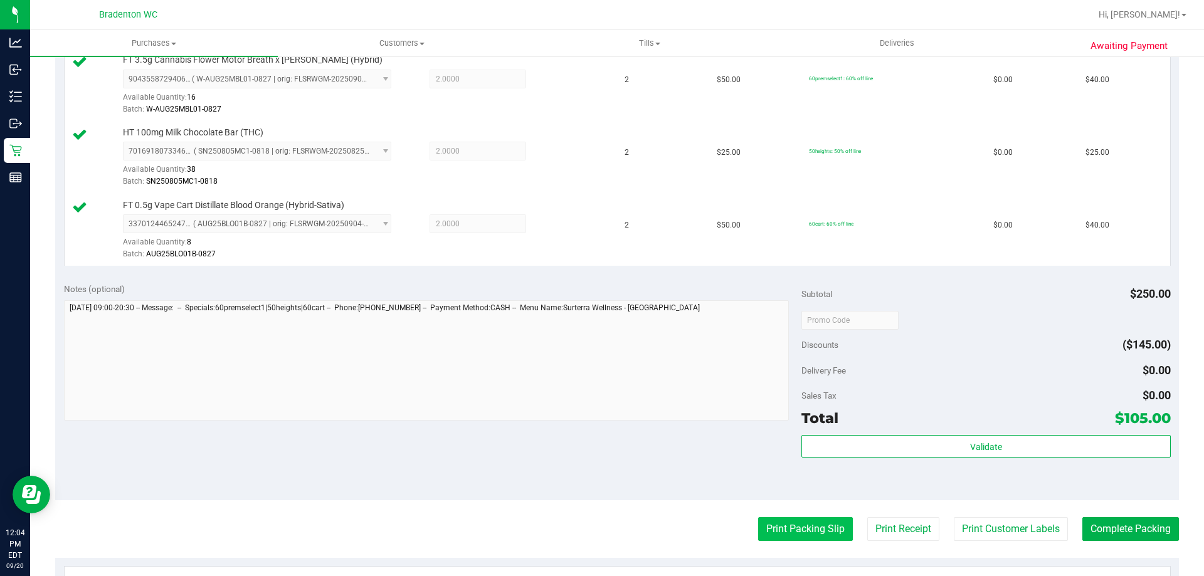
click at [812, 527] on button "Print Packing Slip" at bounding box center [805, 529] width 95 height 24
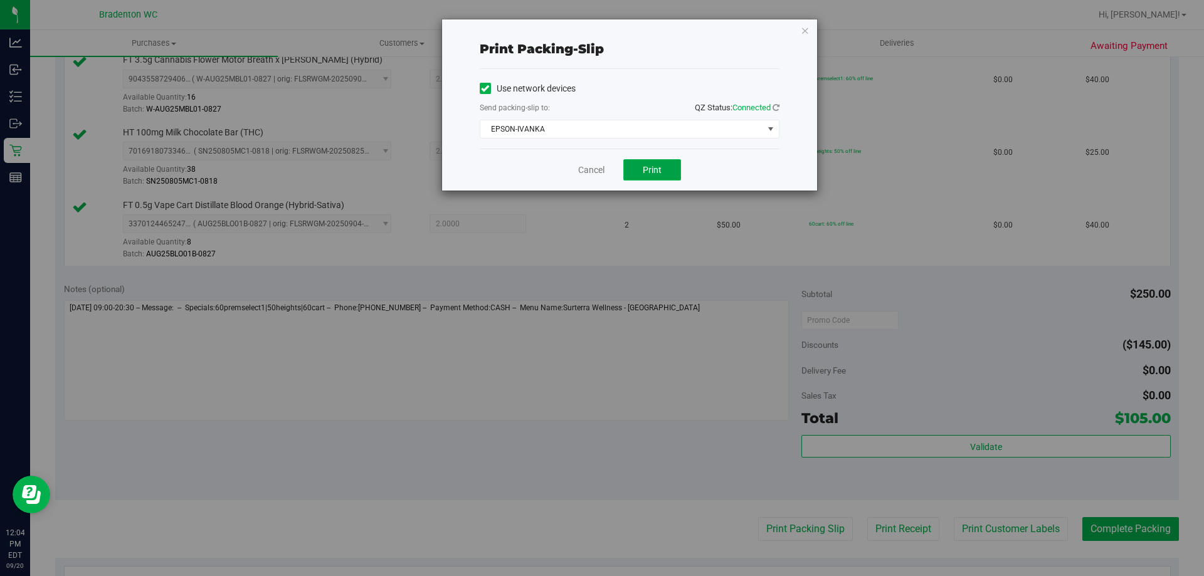
click at [645, 178] on button "Print" at bounding box center [652, 169] width 58 height 21
click at [584, 175] on link "Cancel" at bounding box center [591, 170] width 26 height 13
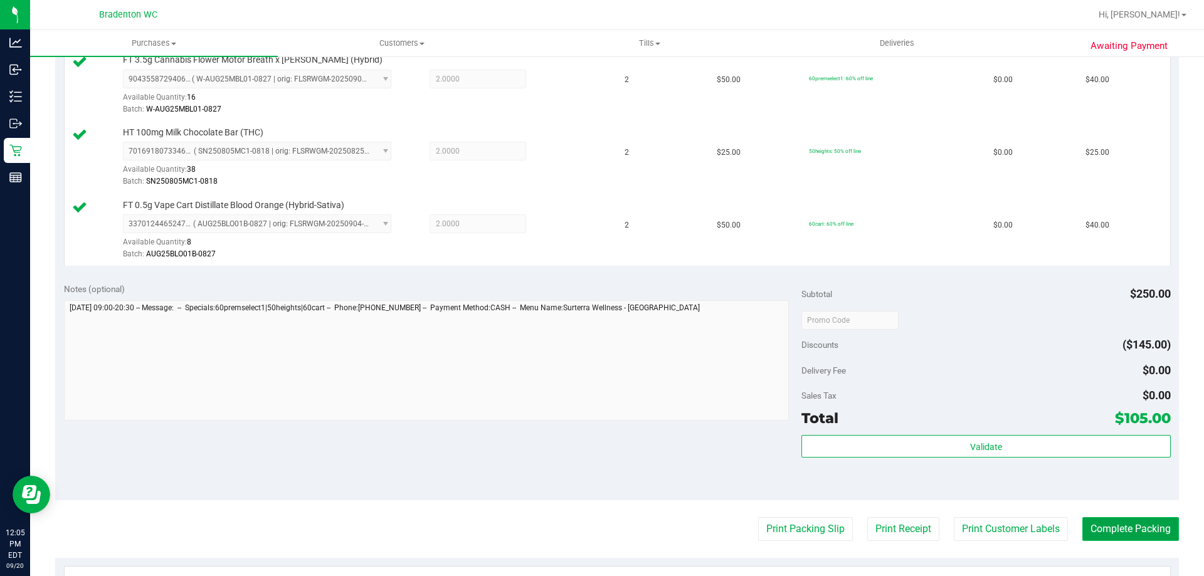
click at [1094, 539] on button "Complete Packing" at bounding box center [1130, 529] width 97 height 24
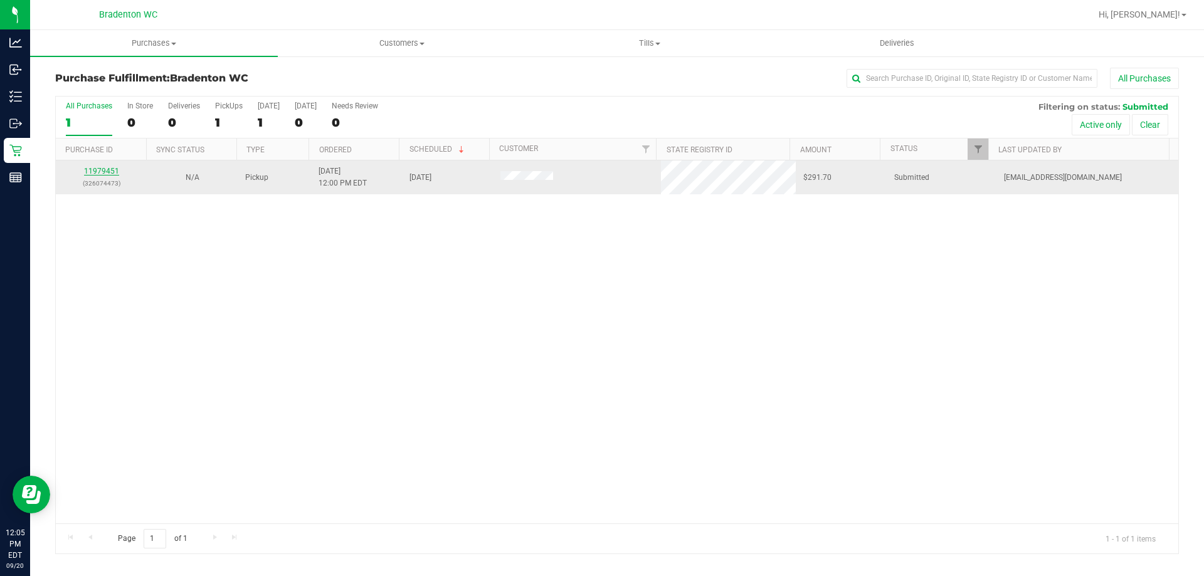
click at [111, 172] on link "11979451" at bounding box center [101, 171] width 35 height 9
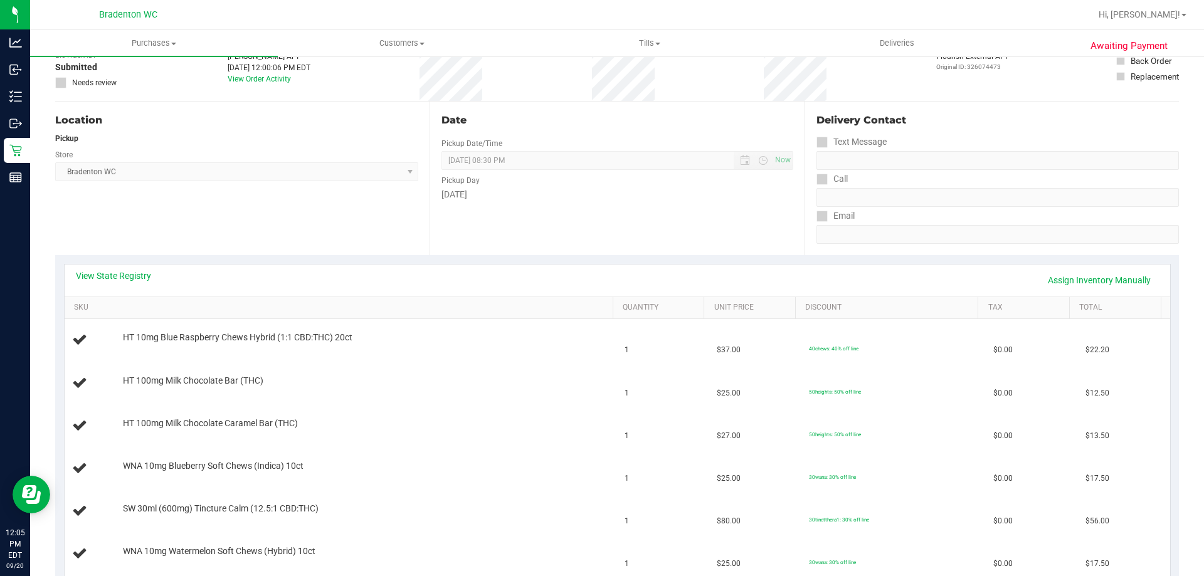
scroll to position [85, 0]
click at [122, 271] on link "View State Registry" at bounding box center [113, 274] width 75 height 13
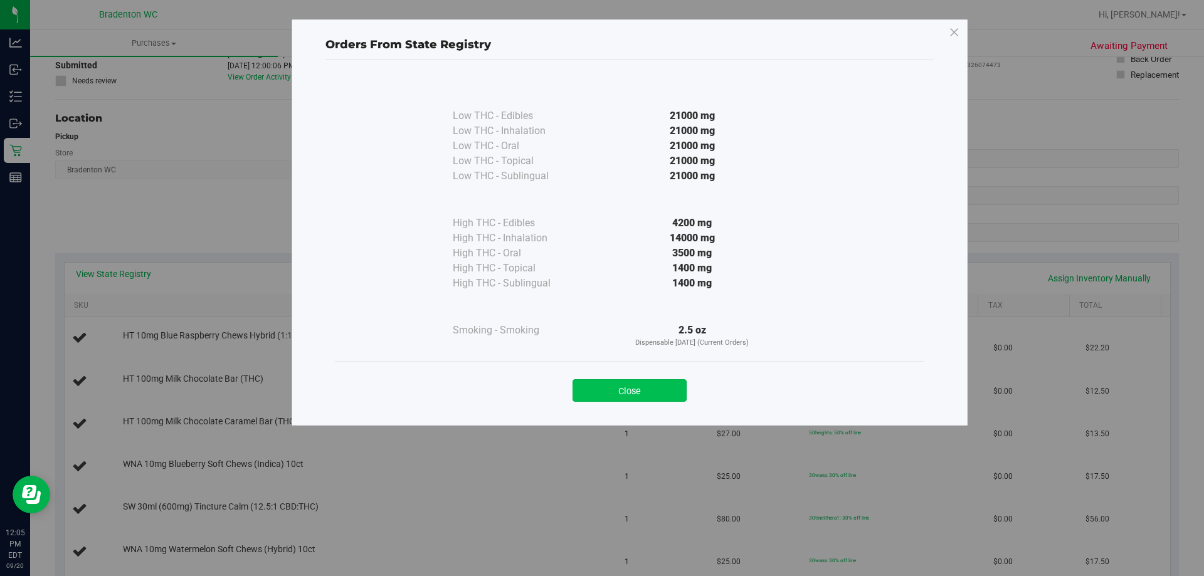
click at [606, 391] on button "Close" at bounding box center [630, 390] width 114 height 23
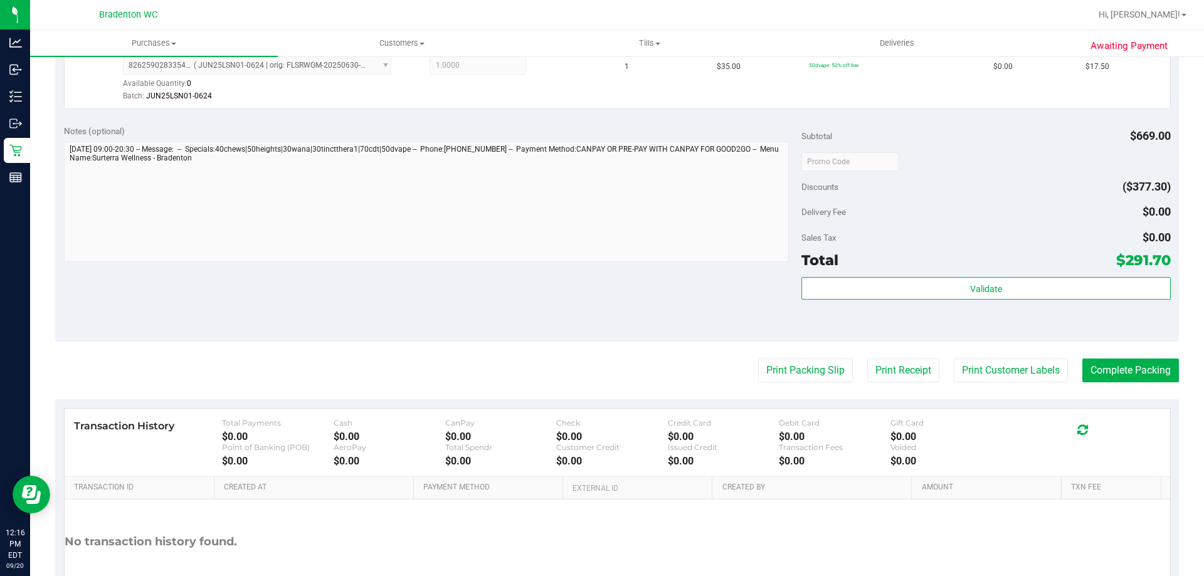
scroll to position [1180, 0]
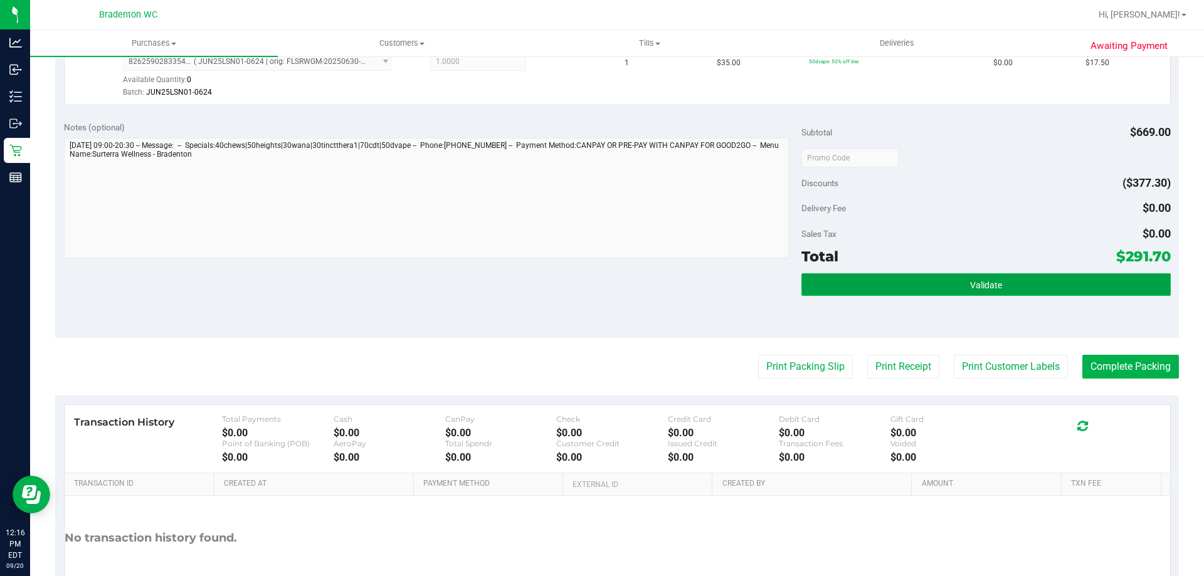
click at [1009, 285] on button "Validate" at bounding box center [986, 284] width 369 height 23
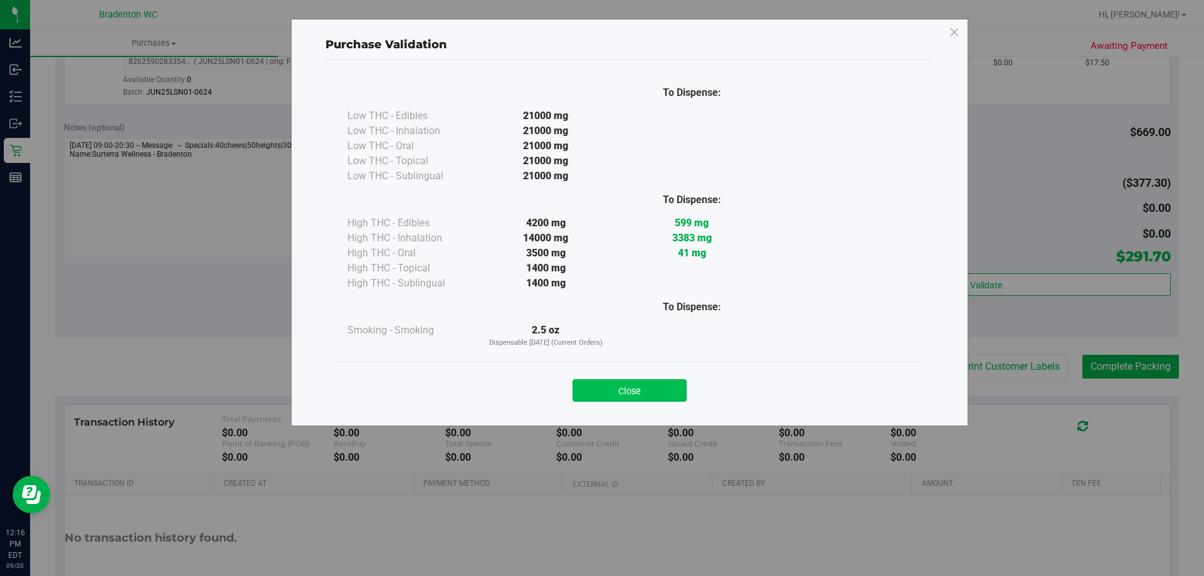
click at [667, 388] on button "Close" at bounding box center [630, 390] width 114 height 23
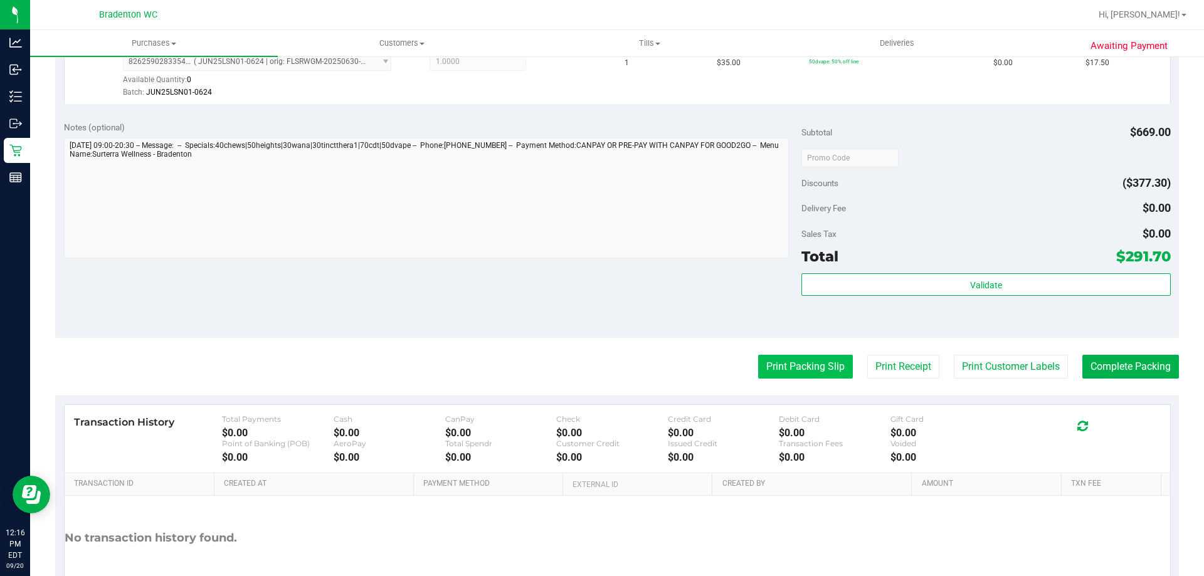
click at [802, 377] on button "Print Packing Slip" at bounding box center [805, 367] width 95 height 24
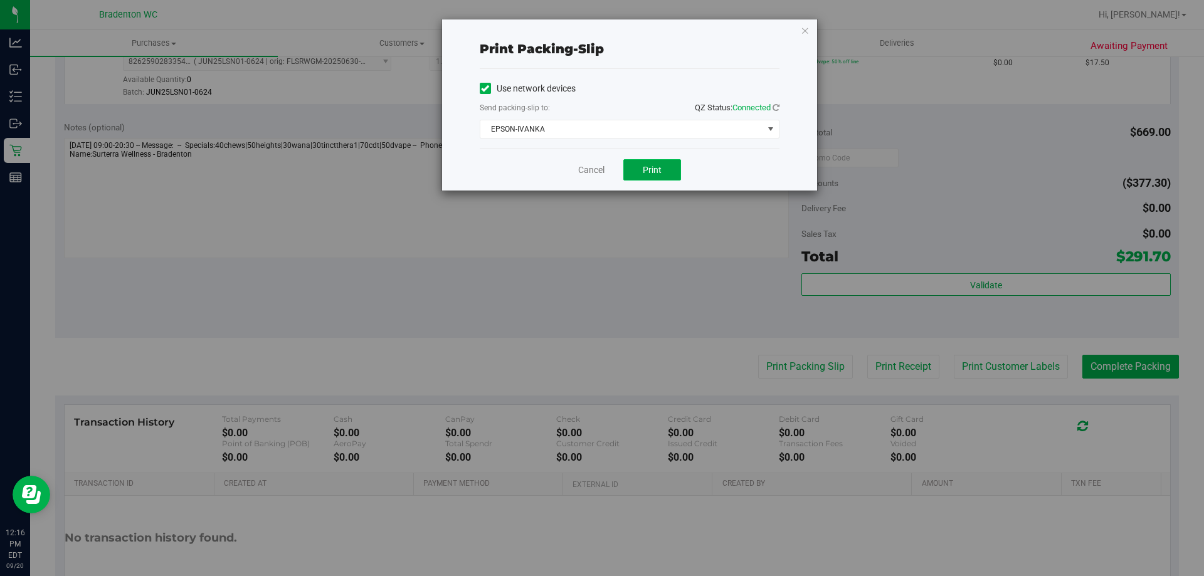
click at [648, 176] on button "Print" at bounding box center [652, 169] width 58 height 21
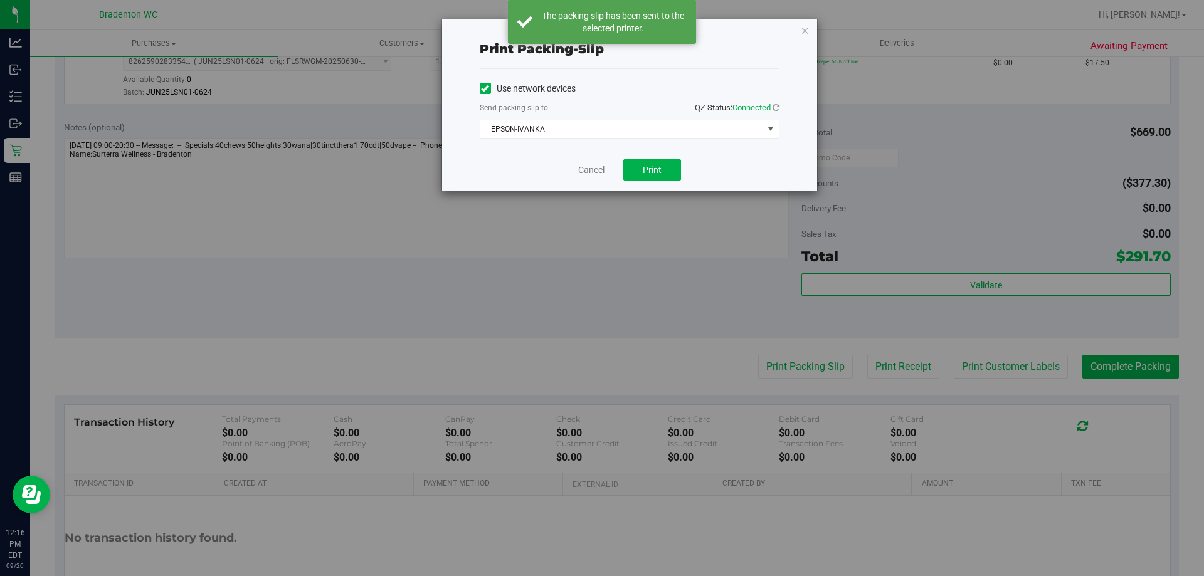
click at [588, 173] on link "Cancel" at bounding box center [591, 170] width 26 height 13
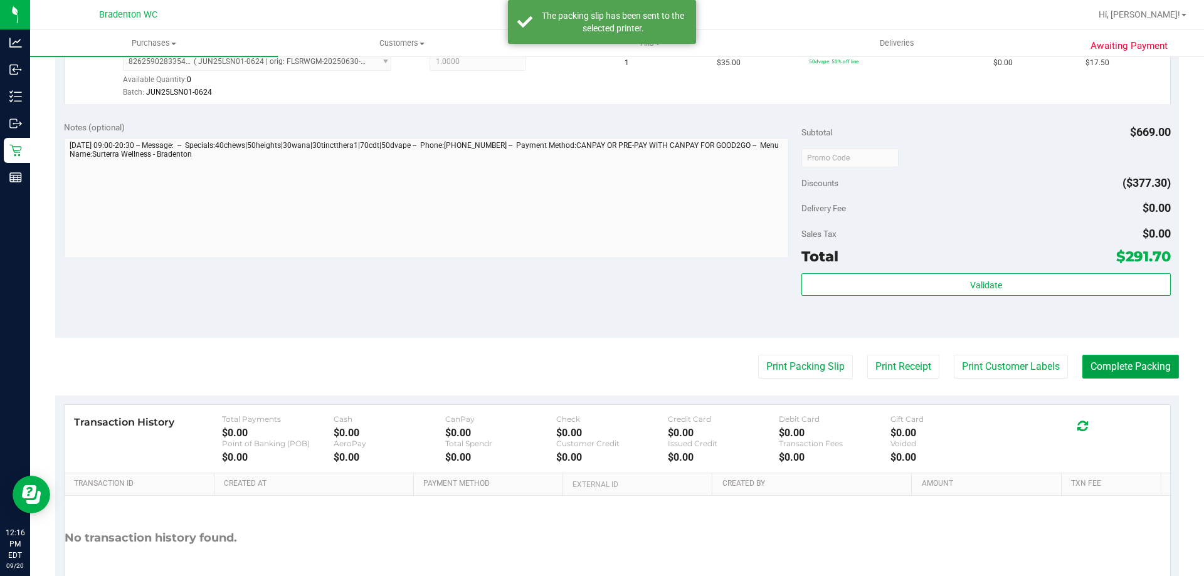
click at [1115, 364] on button "Complete Packing" at bounding box center [1130, 367] width 97 height 24
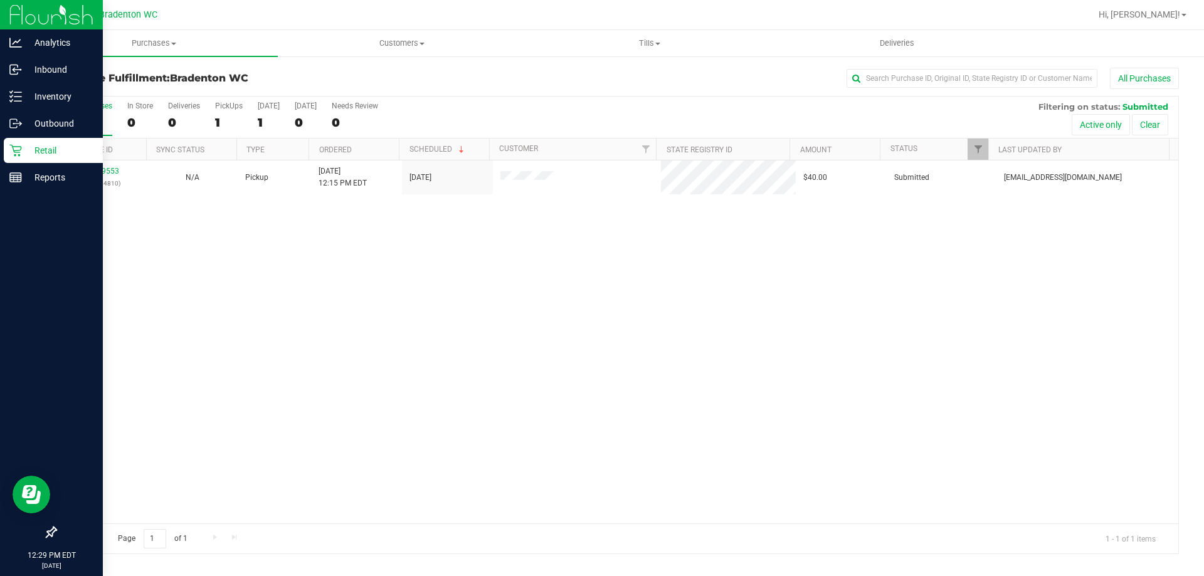
click at [13, 152] on icon at bounding box center [15, 150] width 13 height 13
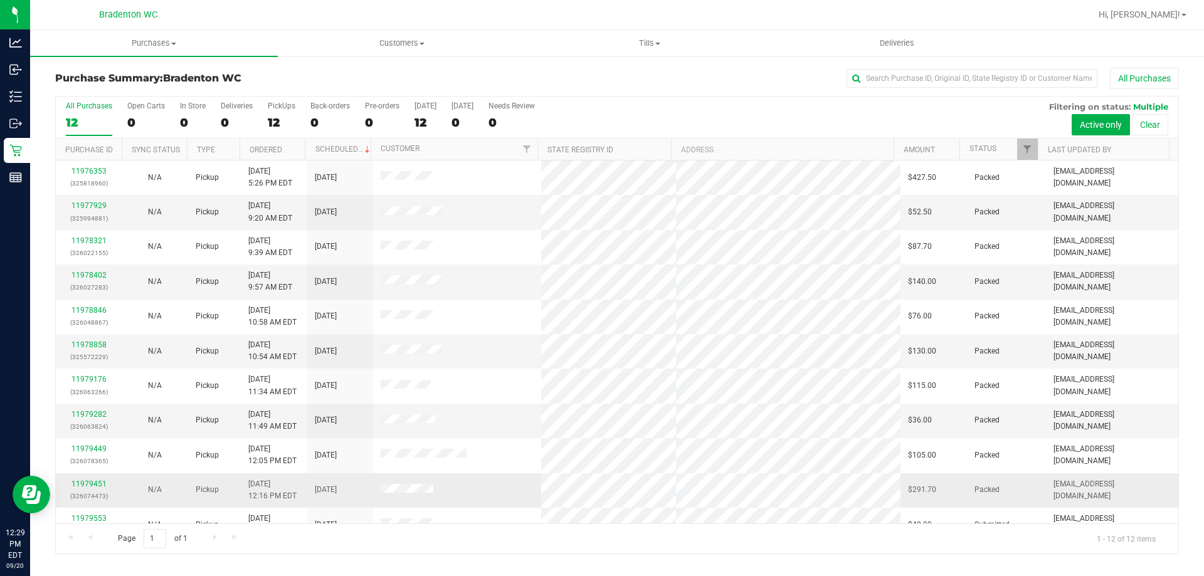
click at [493, 488] on td at bounding box center [457, 491] width 169 height 34
click at [84, 485] on link "11979451" at bounding box center [88, 484] width 35 height 9
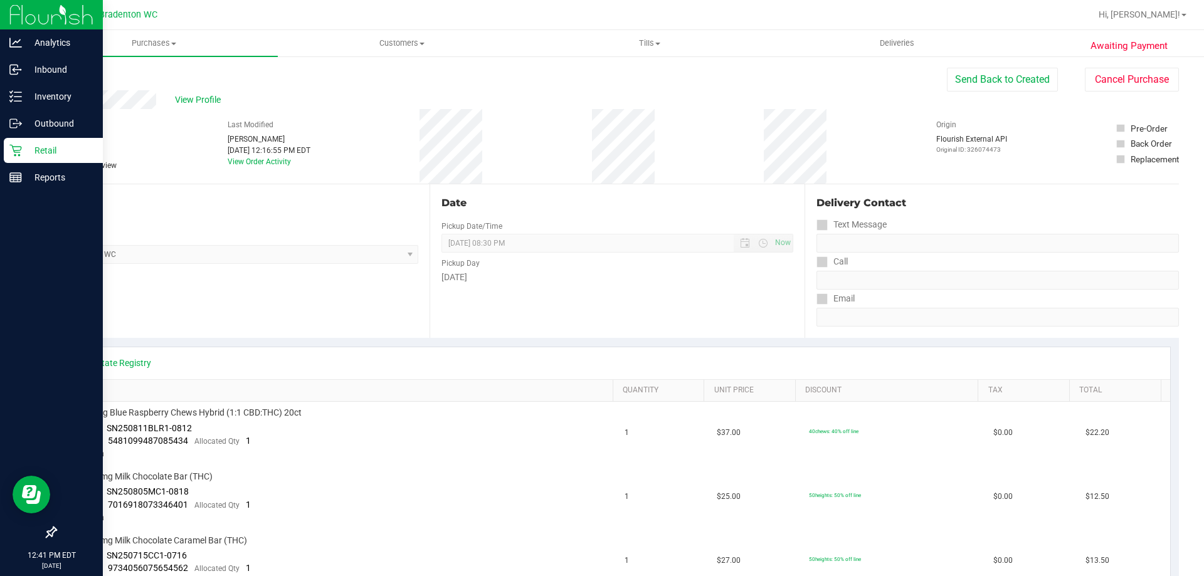
click at [24, 155] on p "Retail" at bounding box center [59, 150] width 75 height 15
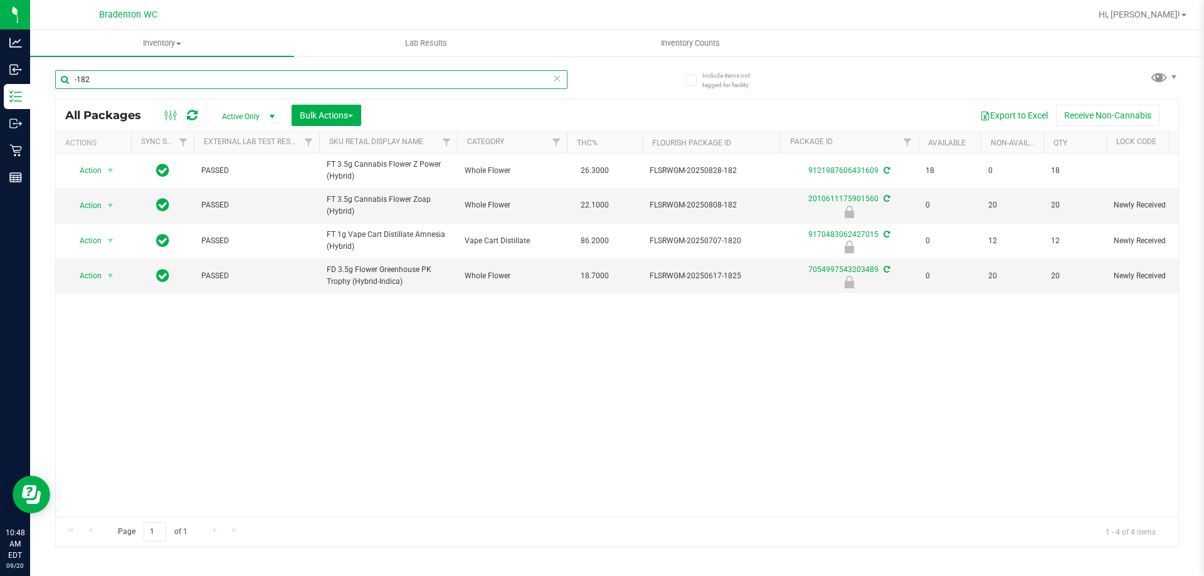
click at [136, 84] on input "-182" at bounding box center [311, 79] width 512 height 19
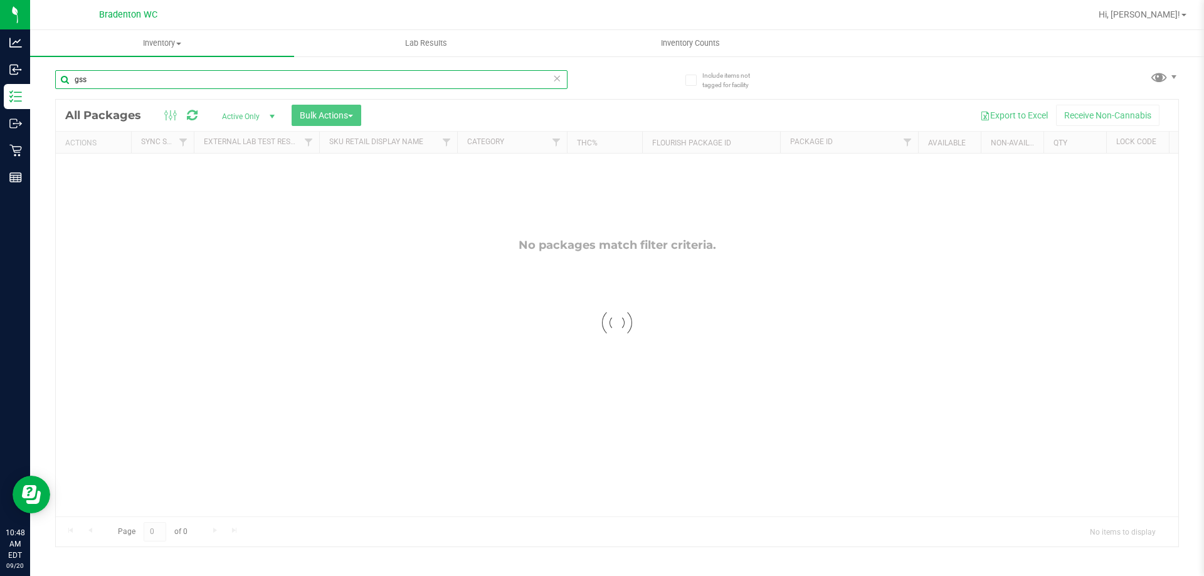
click at [144, 75] on input "gss" at bounding box center [311, 79] width 512 height 19
click at [171, 85] on input "[PERSON_NAME]" at bounding box center [311, 79] width 512 height 19
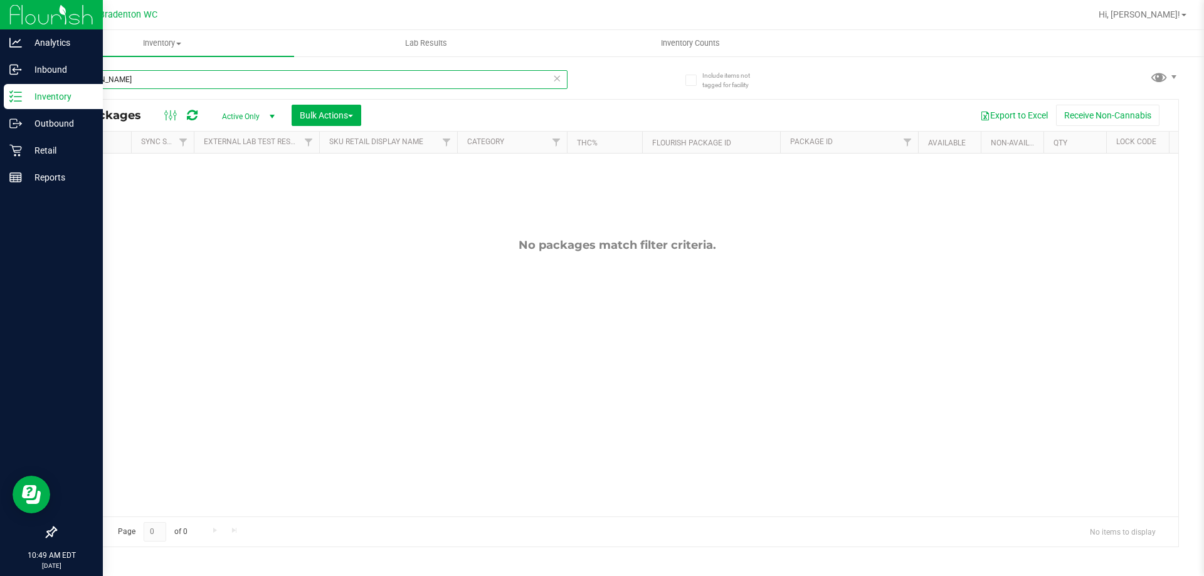
type input "[PERSON_NAME]"
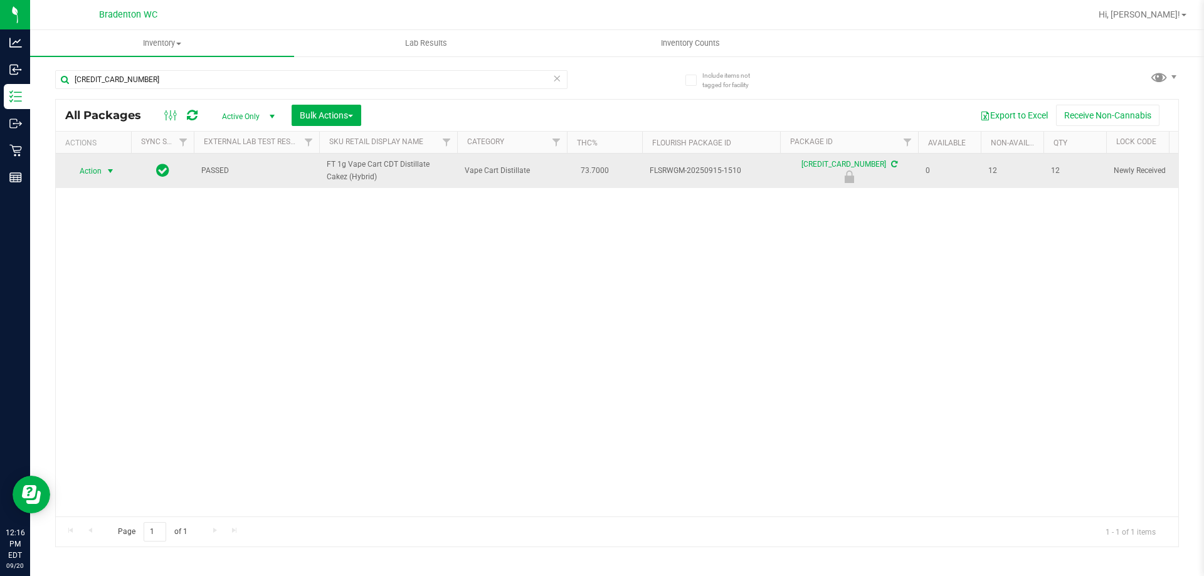
type input "[CREDIT_CARD_NUMBER]"
click at [92, 177] on span "Action" at bounding box center [85, 171] width 34 height 18
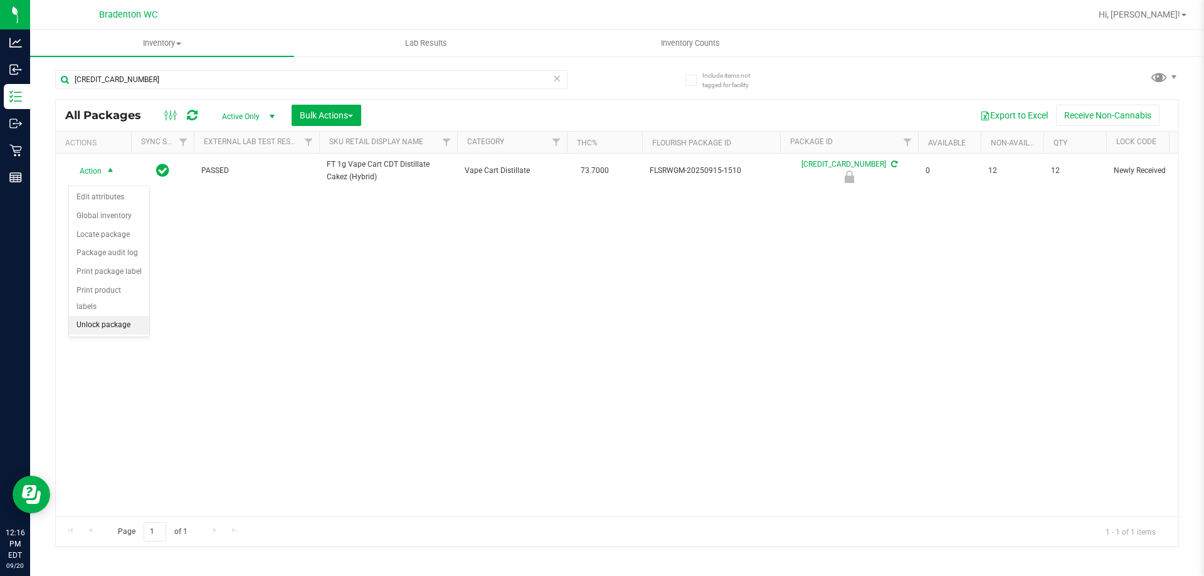
click at [110, 316] on li "Unlock package" at bounding box center [109, 325] width 80 height 19
